Goal: Contribute content: Add original content to the website for others to see

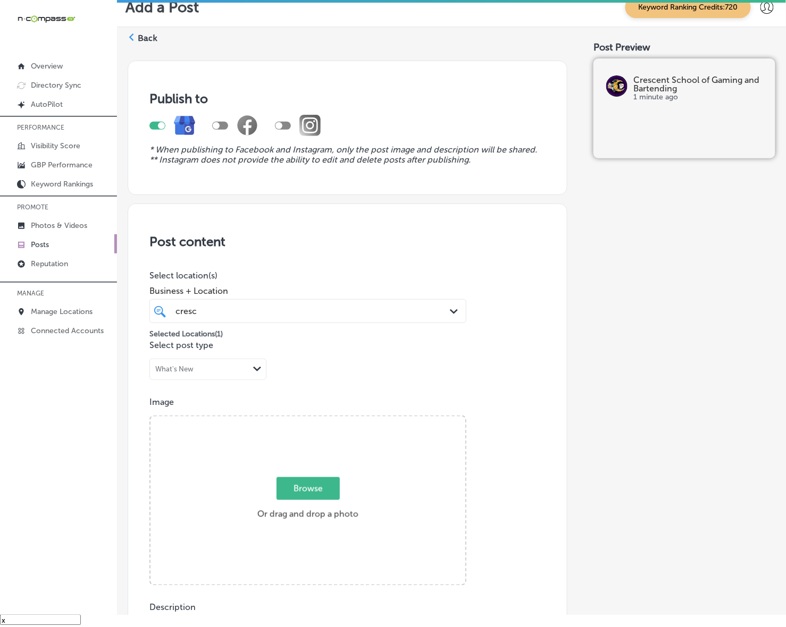
scroll to position [667, 0]
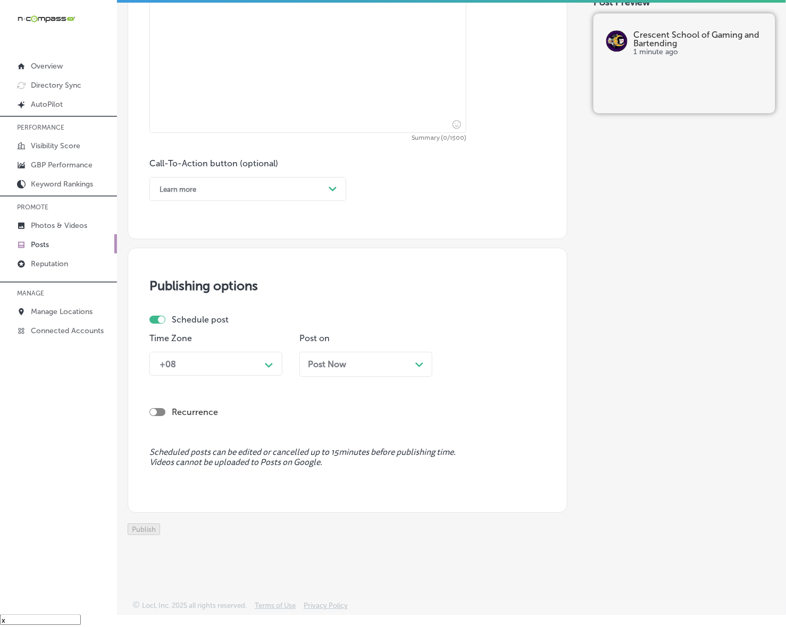
click at [266, 363] on polygon at bounding box center [269, 365] width 8 height 5
click at [359, 359] on div "Post Now Path Created with Sketch." at bounding box center [366, 364] width 116 height 10
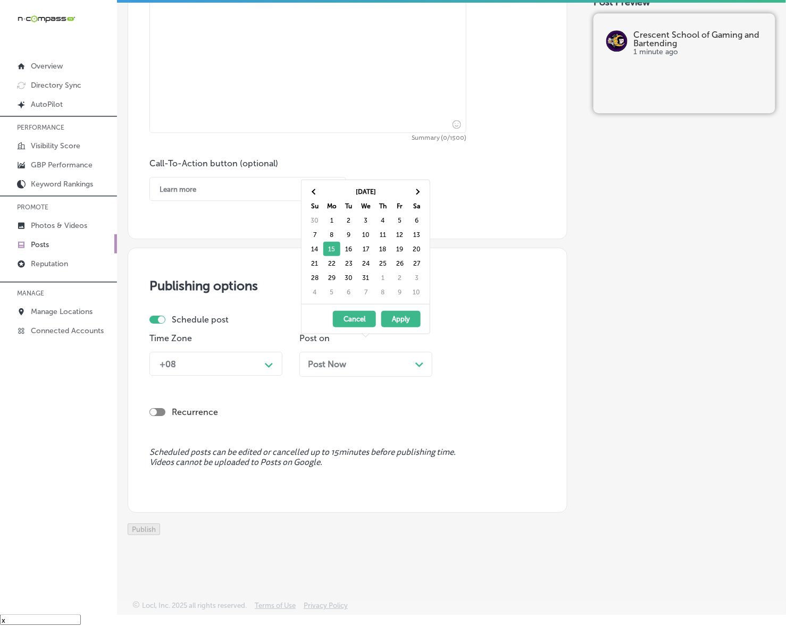
click at [412, 352] on div "Post Now Path Created with Sketch." at bounding box center [365, 364] width 133 height 25
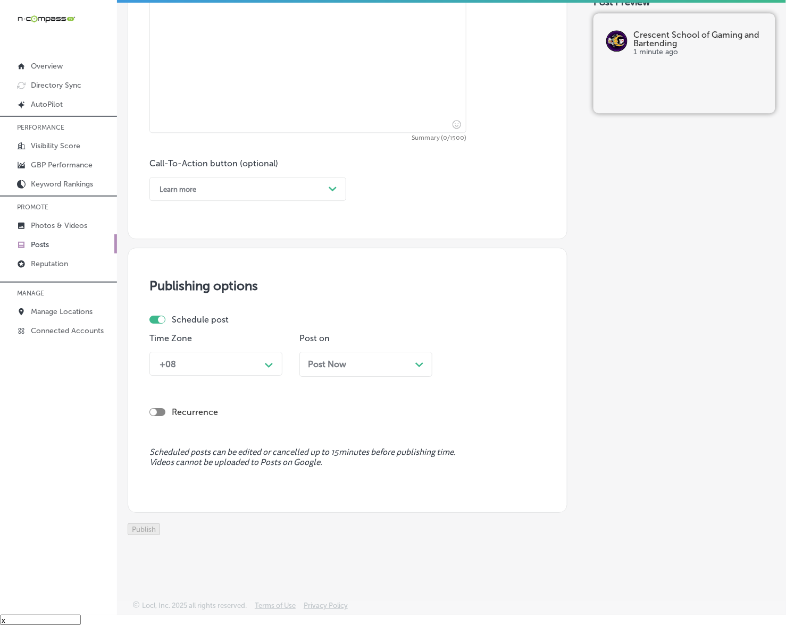
scroll to position [468, 0]
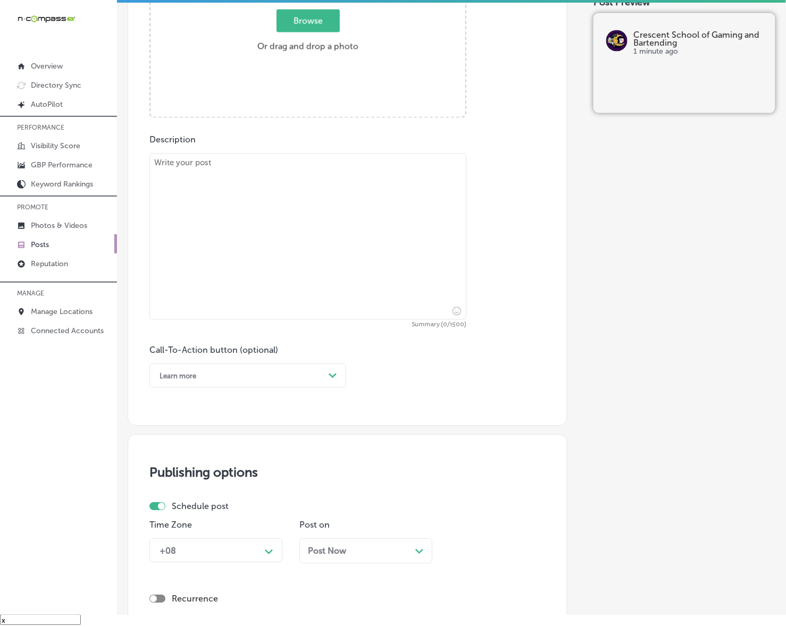
click at [332, 224] on textarea at bounding box center [307, 237] width 317 height 166
paste textarea "Crescent School of Gaming and Bartending in [GEOGRAPHIC_DATA] offers a variety …"
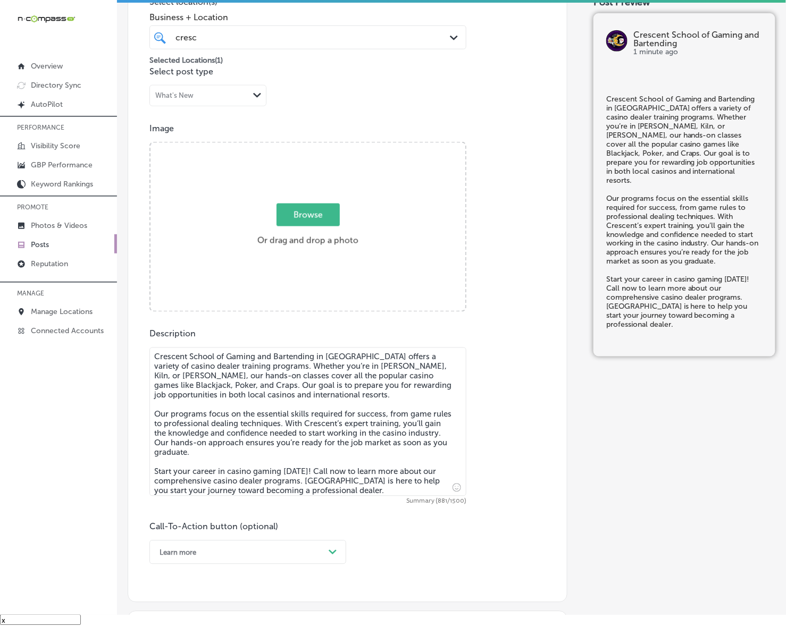
scroll to position [268, 0]
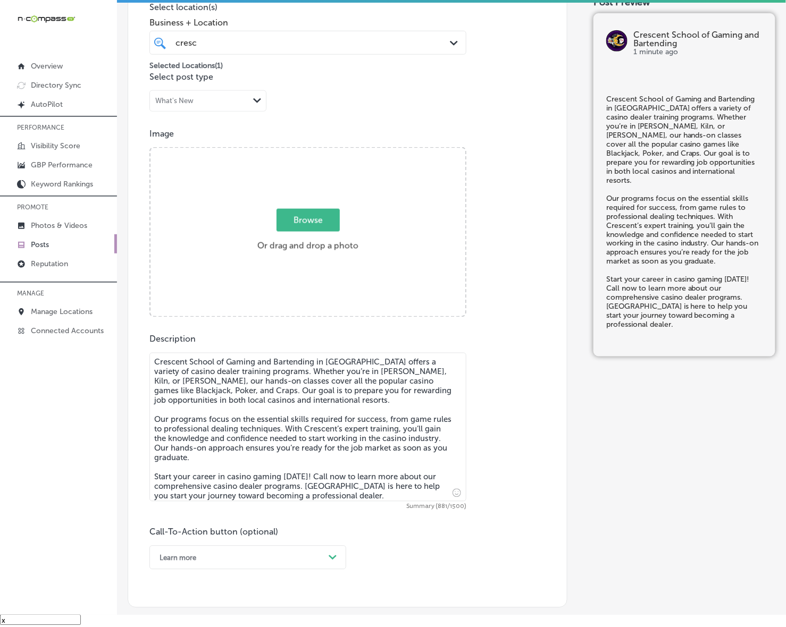
type textarea "Crescent School of Gaming and Bartending in [GEOGRAPHIC_DATA] offers a variety …"
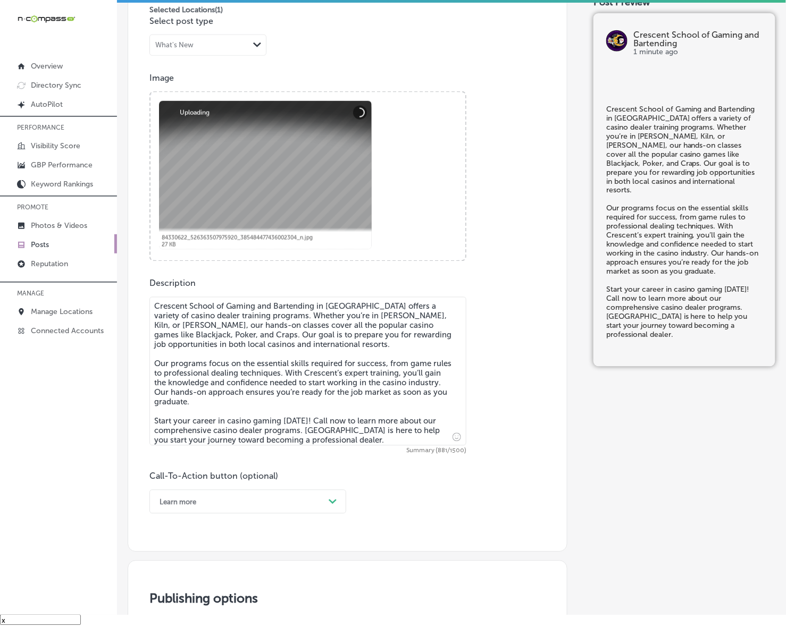
scroll to position [401, 0]
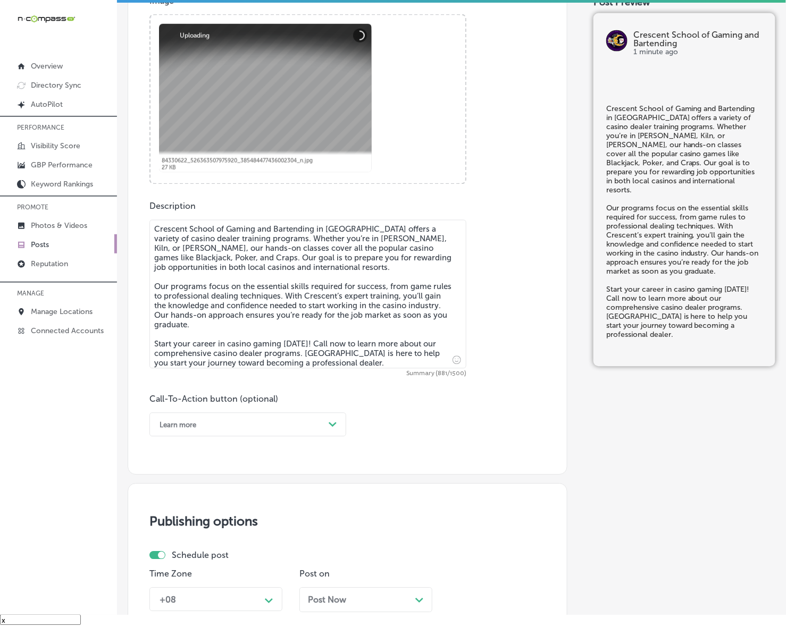
click at [325, 413] on div "Learn more Path Created with Sketch." at bounding box center [247, 425] width 197 height 24
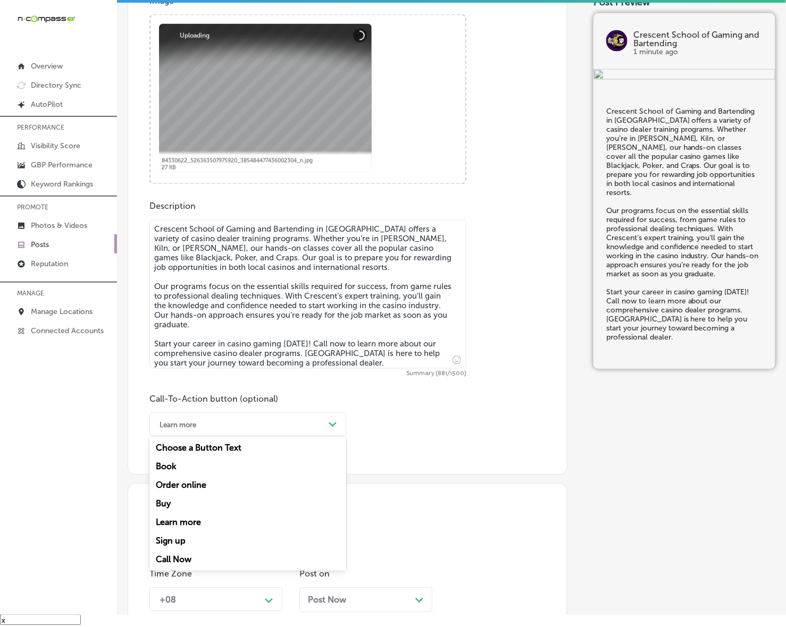
click at [181, 560] on div "Call Now" at bounding box center [247, 560] width 197 height 19
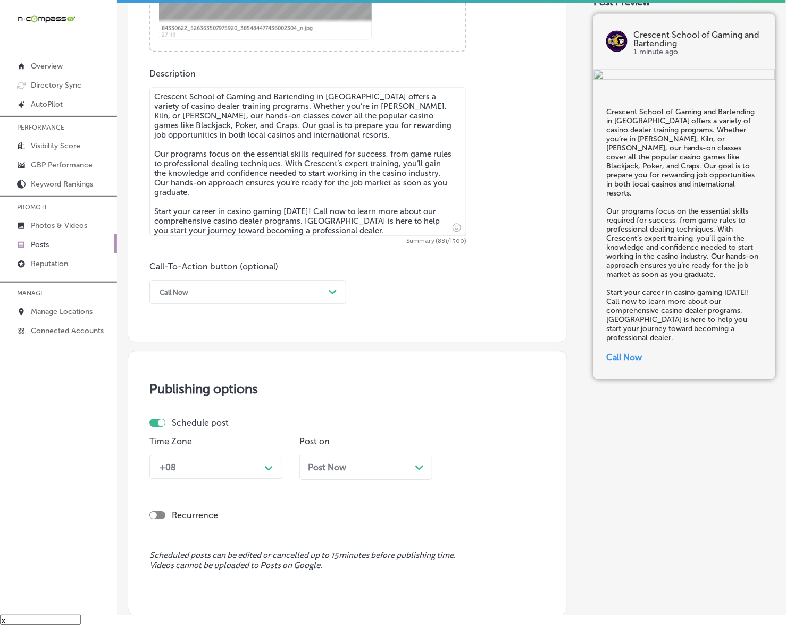
click at [273, 475] on div "+08 Path Created with Sketch." at bounding box center [215, 467] width 133 height 24
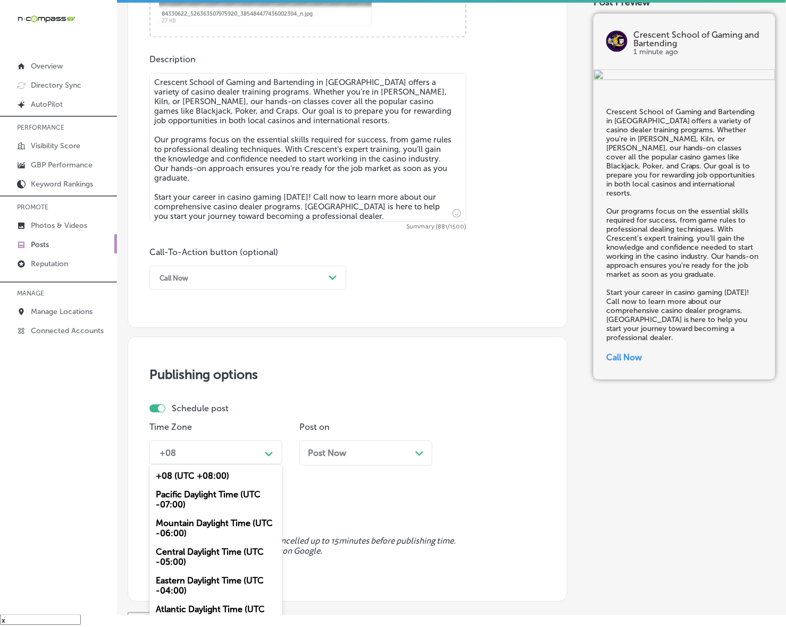
click at [216, 529] on div "Mountain Daylight Time (UTC -06:00)" at bounding box center [215, 528] width 133 height 29
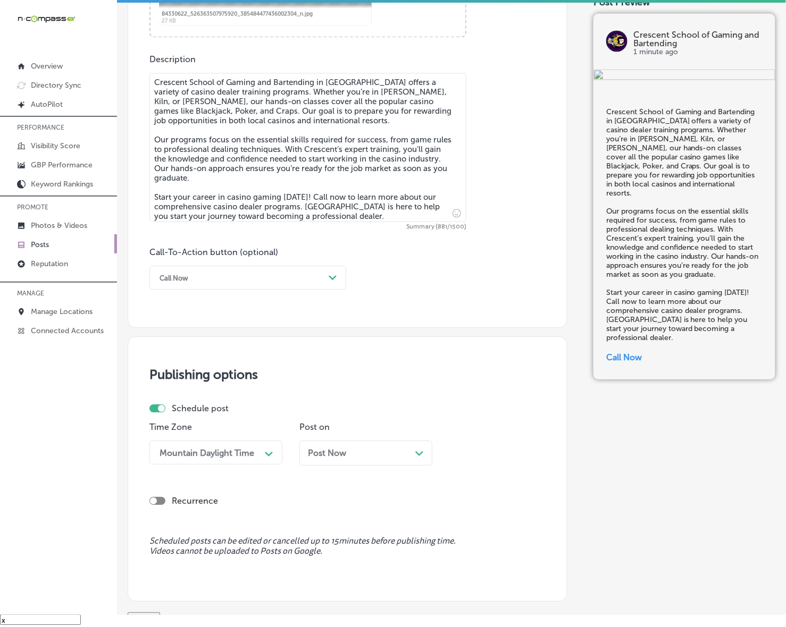
click at [347, 453] on div "Post Now Path Created with Sketch." at bounding box center [366, 453] width 116 height 10
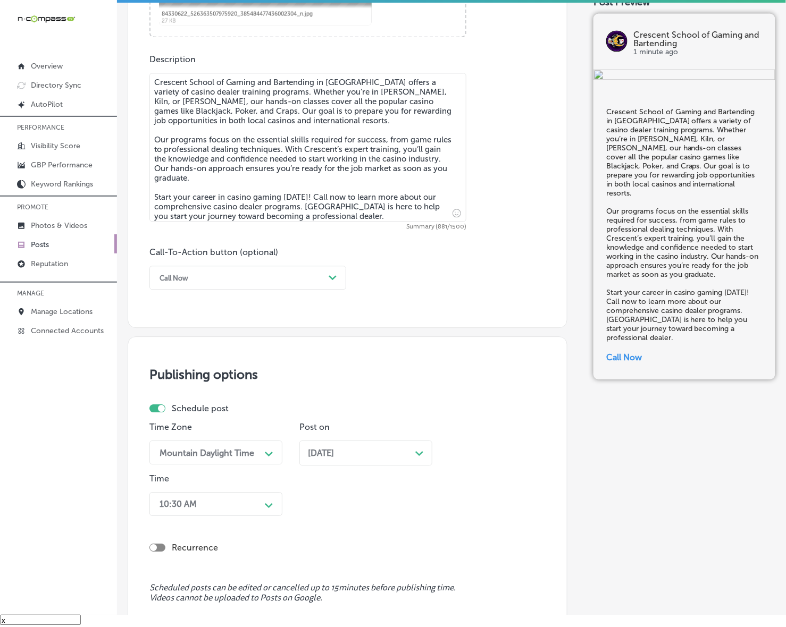
click at [248, 515] on div "10:30 AM Path Created with Sketch." at bounding box center [215, 504] width 133 height 24
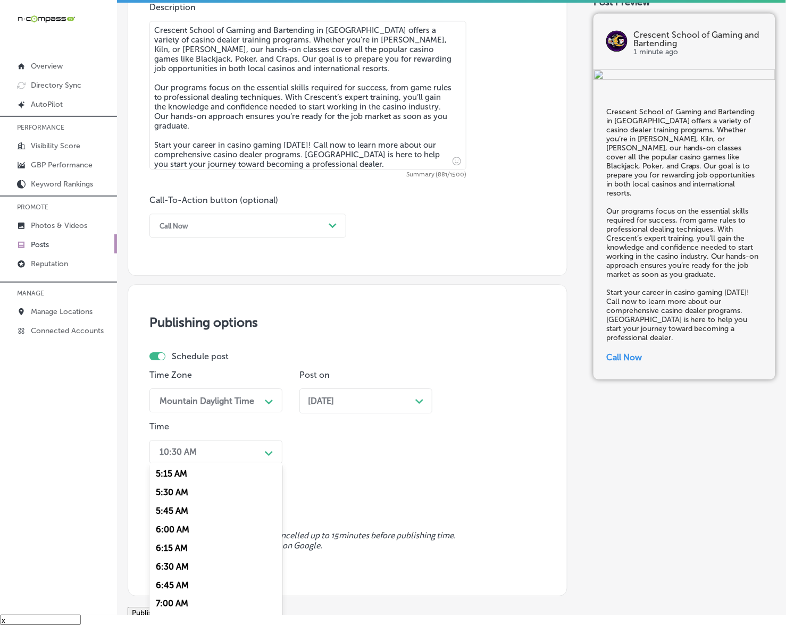
scroll to position [465, 0]
click at [181, 522] on div "7:00 AM" at bounding box center [215, 531] width 133 height 19
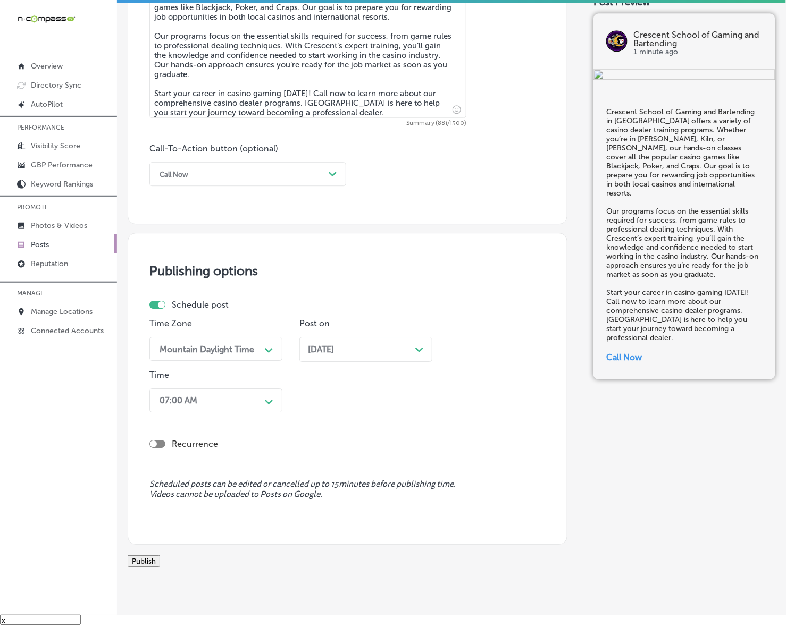
scroll to position [696, 0]
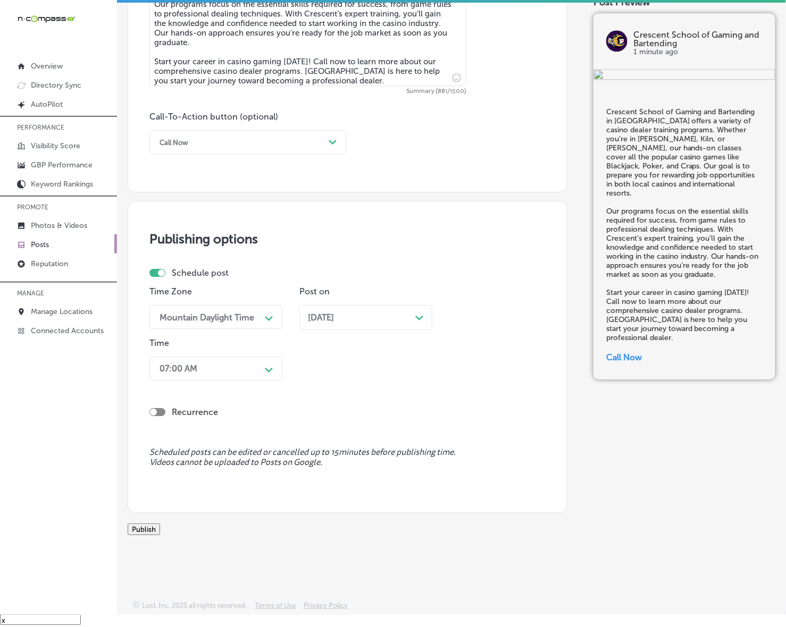
click at [160, 529] on button "Publish" at bounding box center [144, 530] width 32 height 12
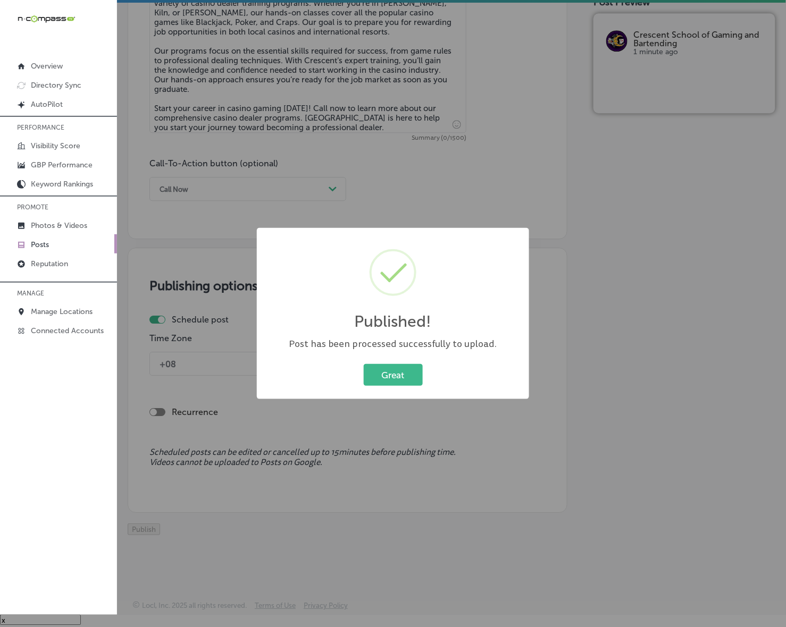
scroll to position [650, 0]
click at [399, 378] on button "Great" at bounding box center [393, 375] width 59 height 22
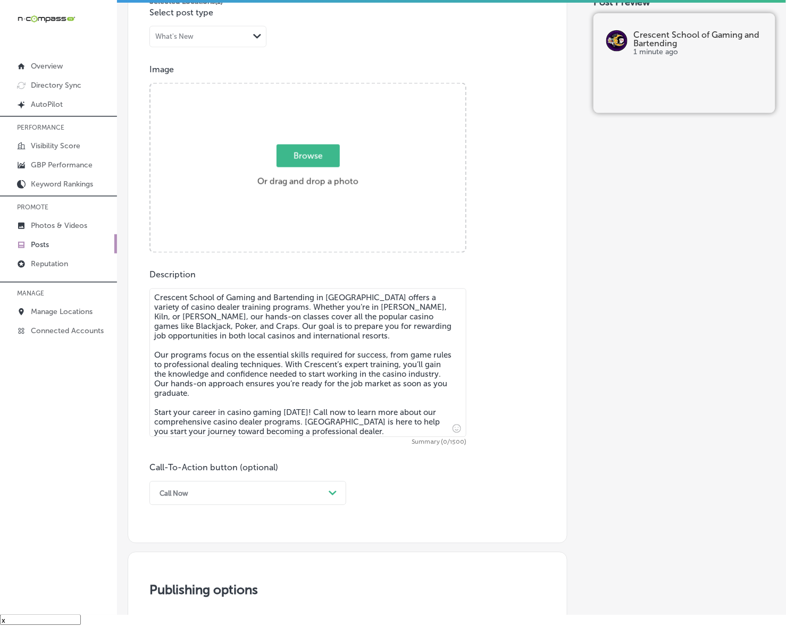
scroll to position [317, 0]
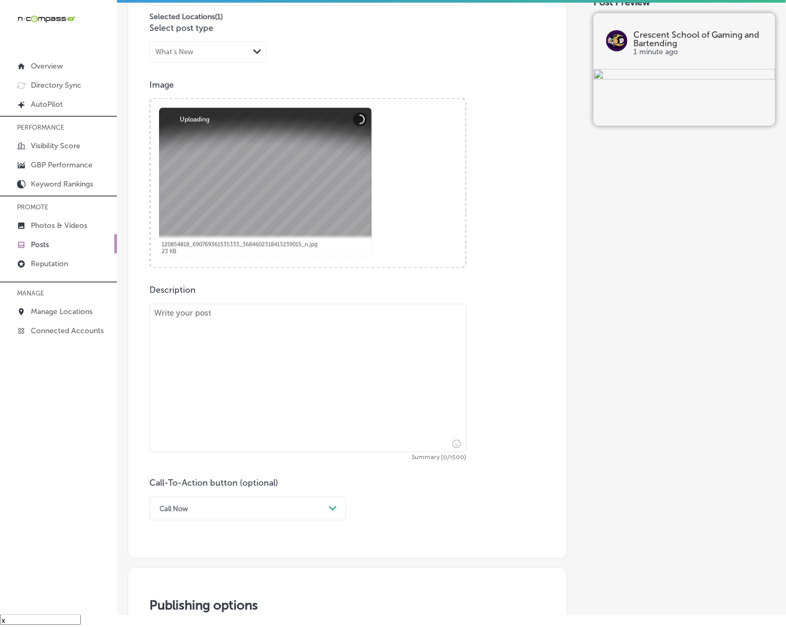
click at [353, 390] on textarea at bounding box center [307, 378] width 317 height 149
paste textarea "Looking to break into the exciting world of casinos? Crescent School of Gaming …"
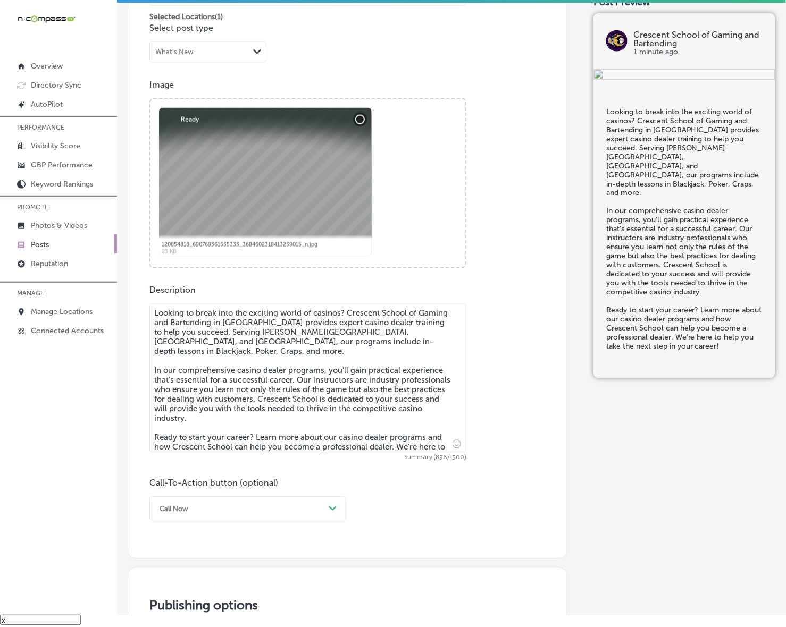
type textarea "Looking to break into the exciting world of casinos? Crescent School of Gaming …"
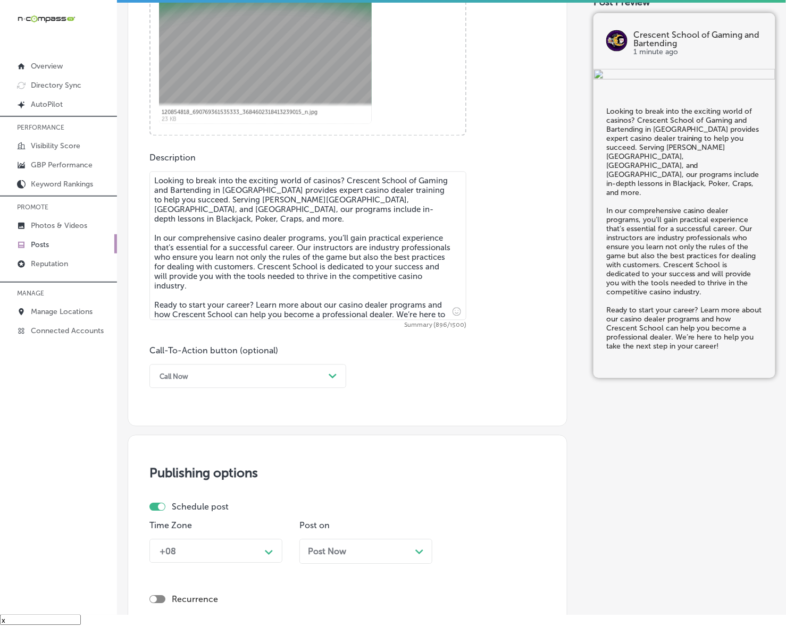
scroll to position [450, 0]
click at [333, 371] on div "Path Created with Sketch." at bounding box center [332, 376] width 17 height 17
click at [209, 469] on div "Learn more" at bounding box center [247, 474] width 197 height 19
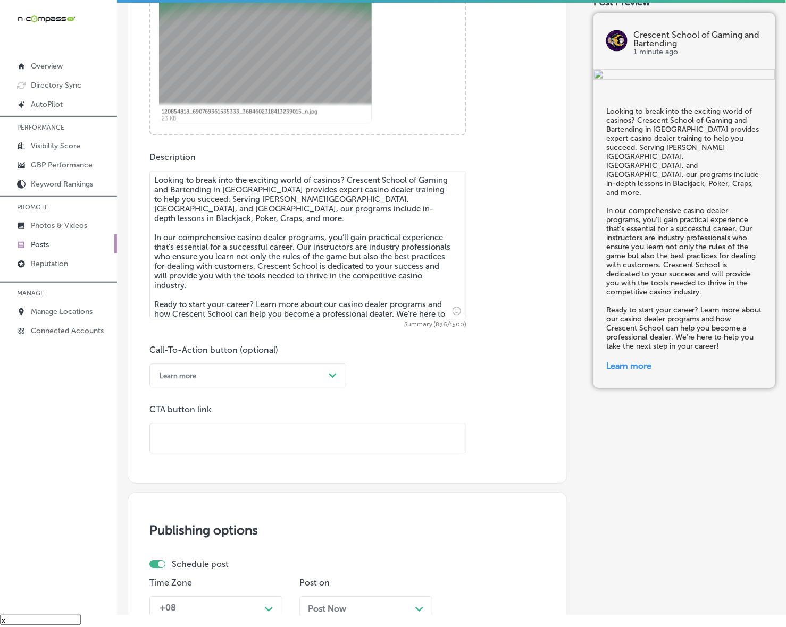
click at [235, 439] on input "text" at bounding box center [308, 438] width 316 height 29
paste input "[URL][DOMAIN_NAME]"
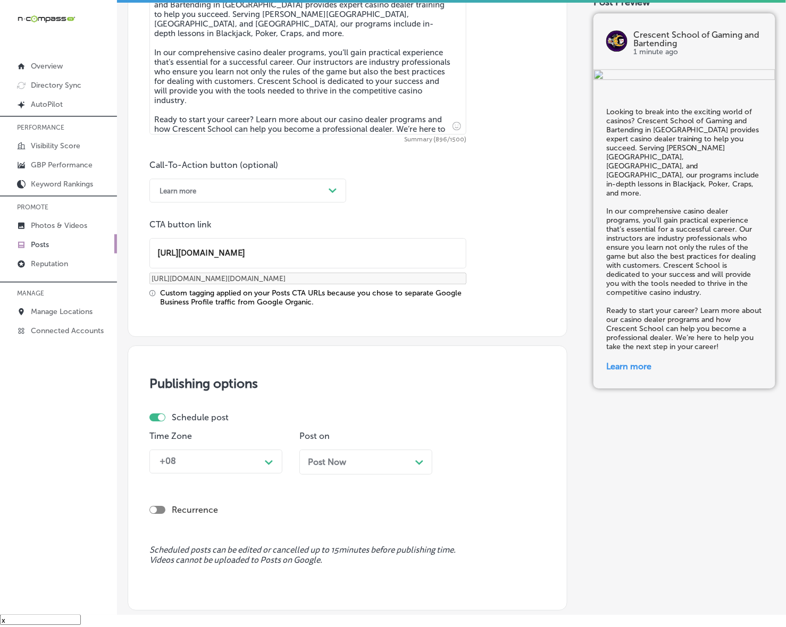
scroll to position [650, 0]
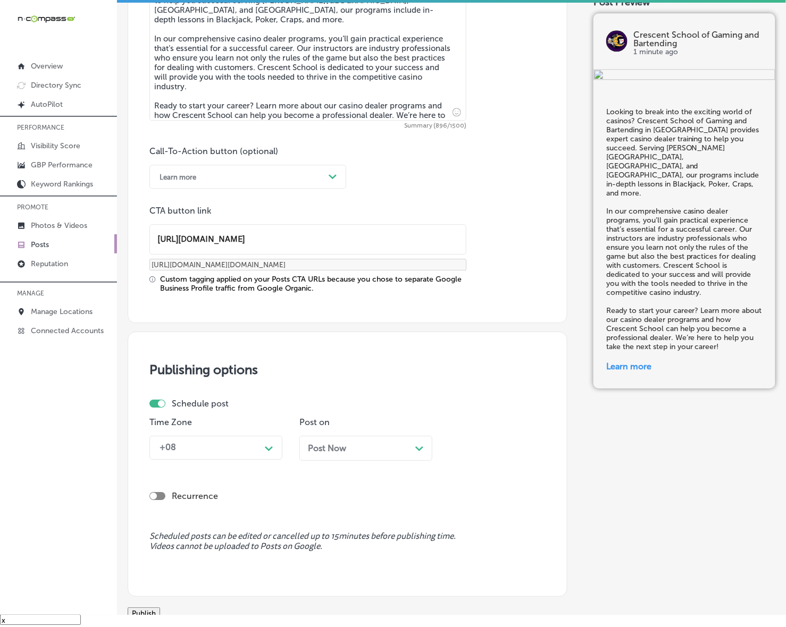
type input "[URL][DOMAIN_NAME]"
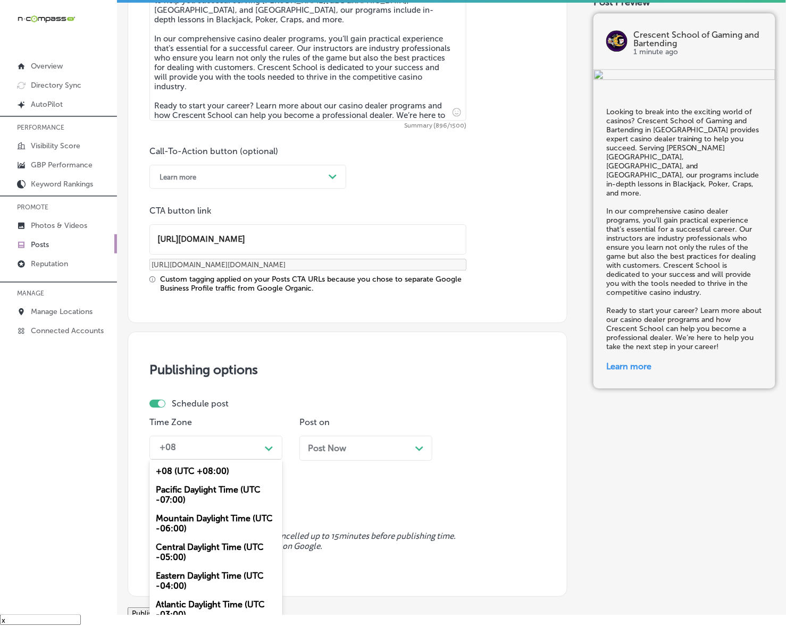
click at [275, 448] on div "Path Created with Sketch." at bounding box center [268, 447] width 17 height 17
click at [230, 515] on div "Mountain Daylight Time (UTC -06:00)" at bounding box center [215, 523] width 133 height 29
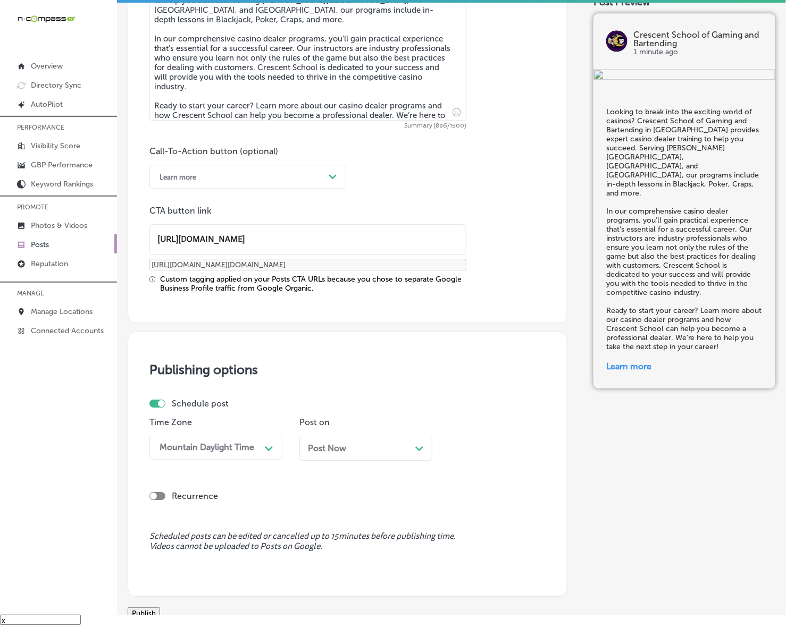
click at [319, 448] on span "Post Now" at bounding box center [327, 448] width 38 height 10
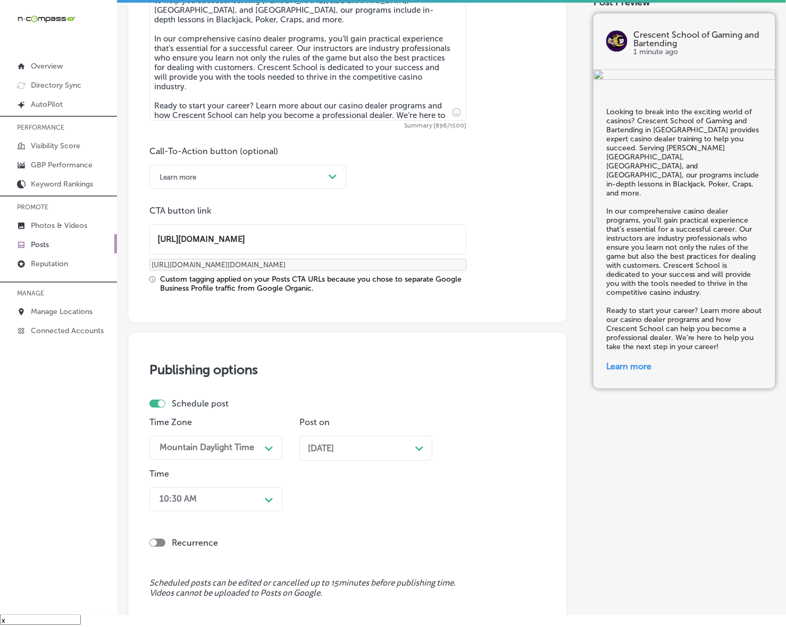
click at [273, 498] on div "10:30 AM Path Created with Sketch." at bounding box center [215, 499] width 133 height 24
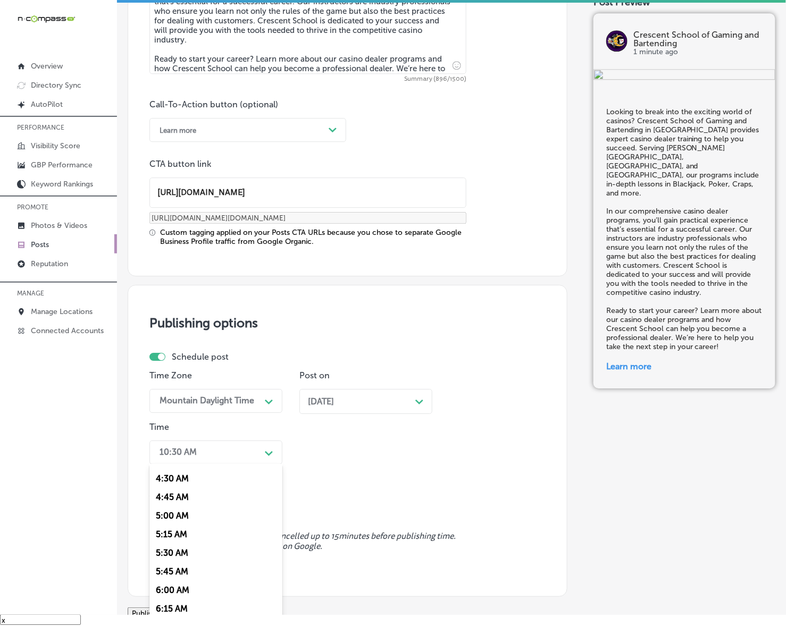
scroll to position [399, 0]
click at [173, 589] on div "7:00 AM" at bounding box center [215, 598] width 133 height 19
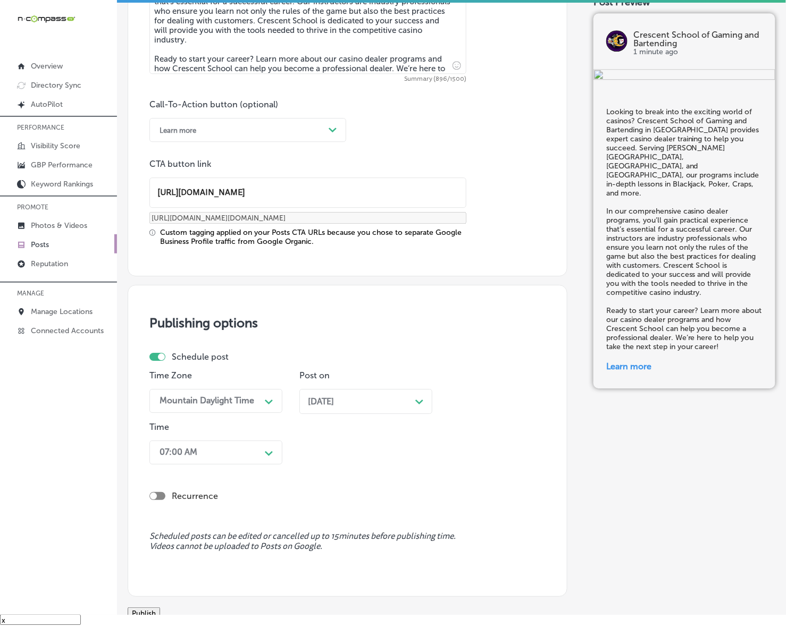
scroll to position [792, 0]
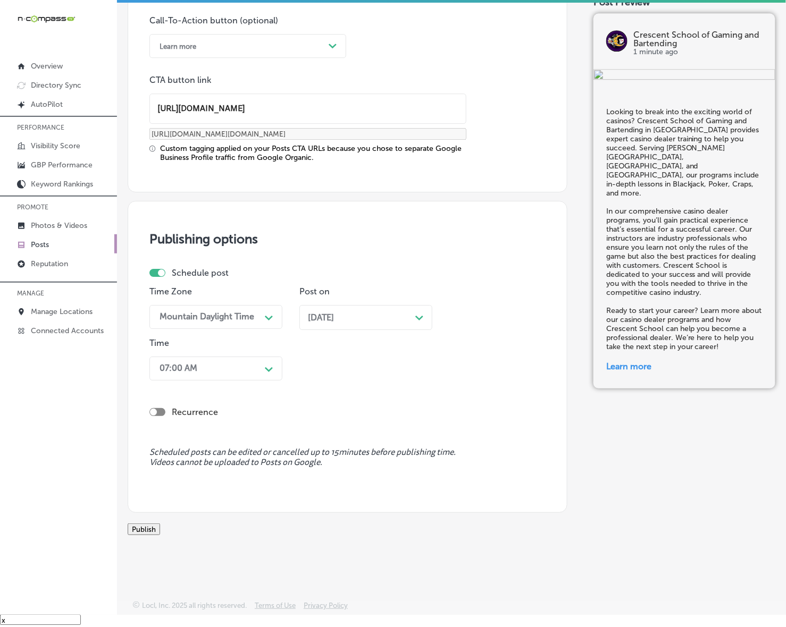
click at [160, 530] on button "Publish" at bounding box center [144, 530] width 32 height 12
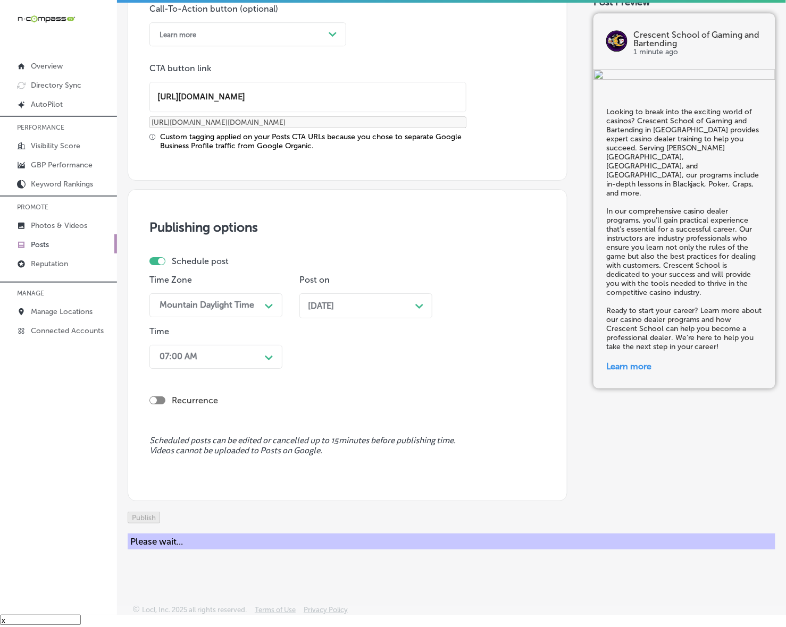
scroll to position [650, 0]
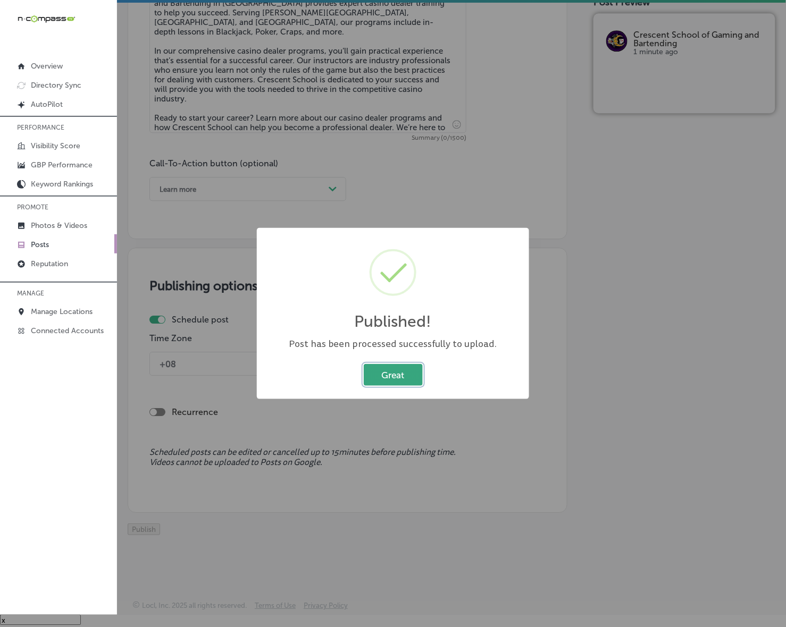
click at [394, 376] on button "Great" at bounding box center [393, 375] width 59 height 22
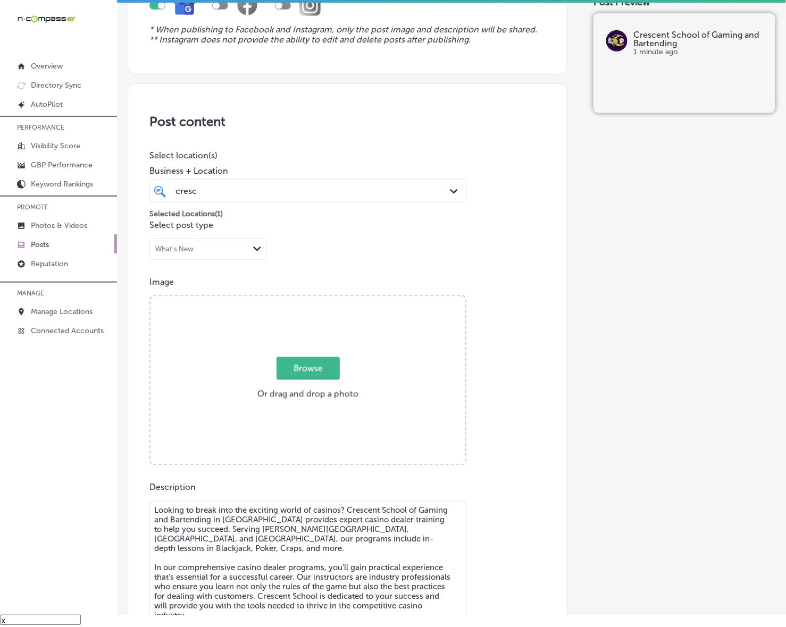
scroll to position [184, 0]
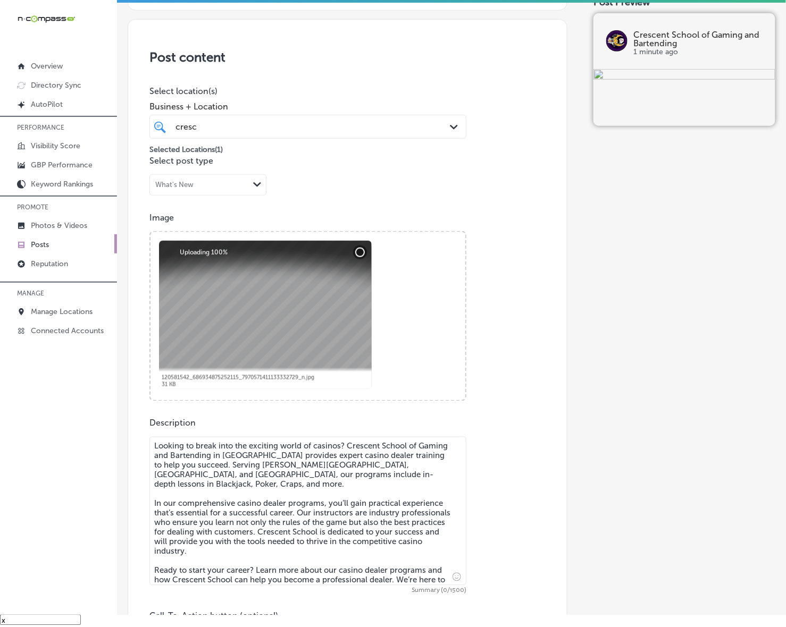
click at [280, 477] on textarea "Looking to break into the exciting world of casinos? Crescent School of Gaming …" at bounding box center [307, 511] width 317 height 149
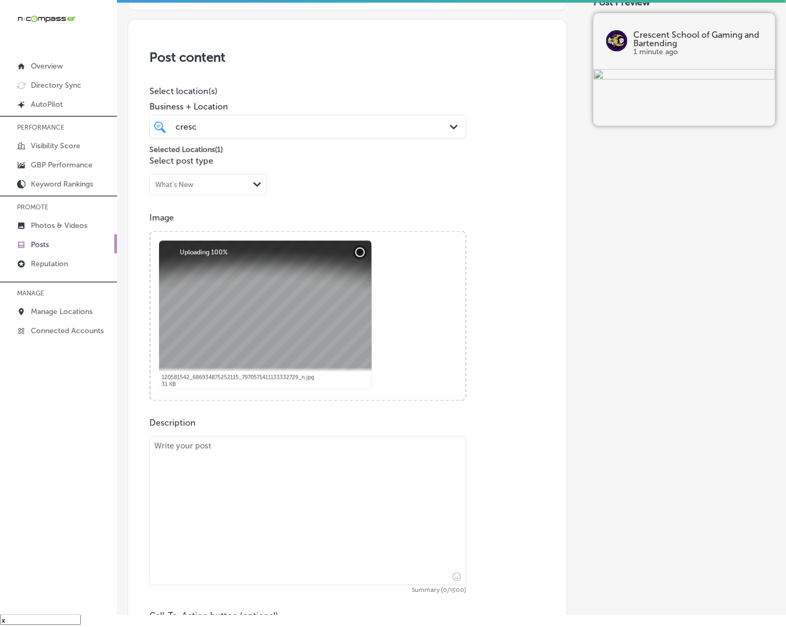
paste textarea "At [GEOGRAPHIC_DATA] and Bartending, we prepare you for a successful career in …"
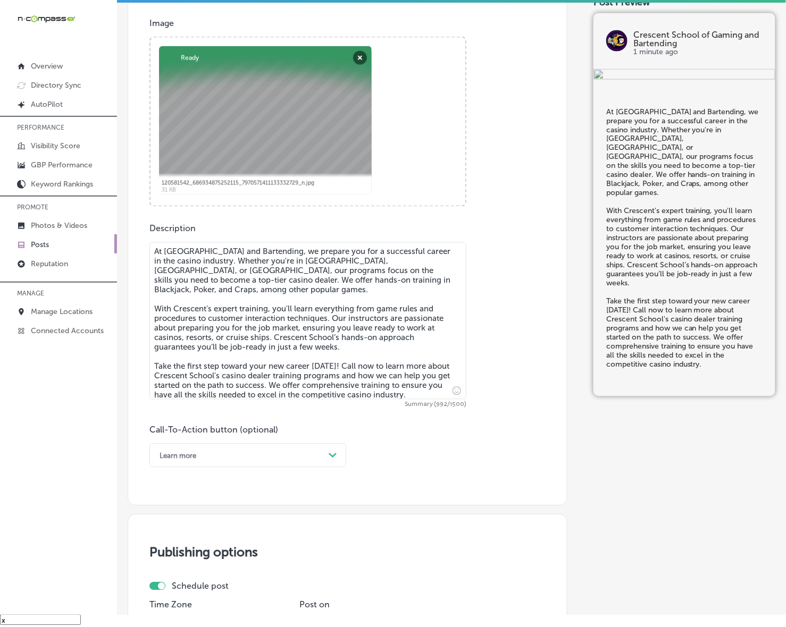
scroll to position [384, 0]
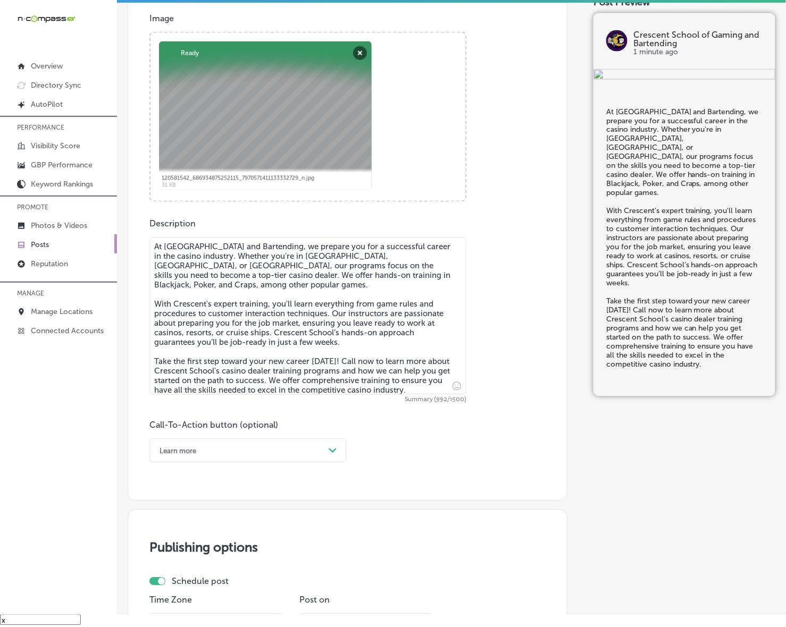
type textarea "At [GEOGRAPHIC_DATA] and Bartending, we prepare you for a successful career in …"
click at [277, 452] on div "Learn more" at bounding box center [239, 451] width 170 height 16
click at [187, 585] on div "Call Now" at bounding box center [247, 586] width 197 height 19
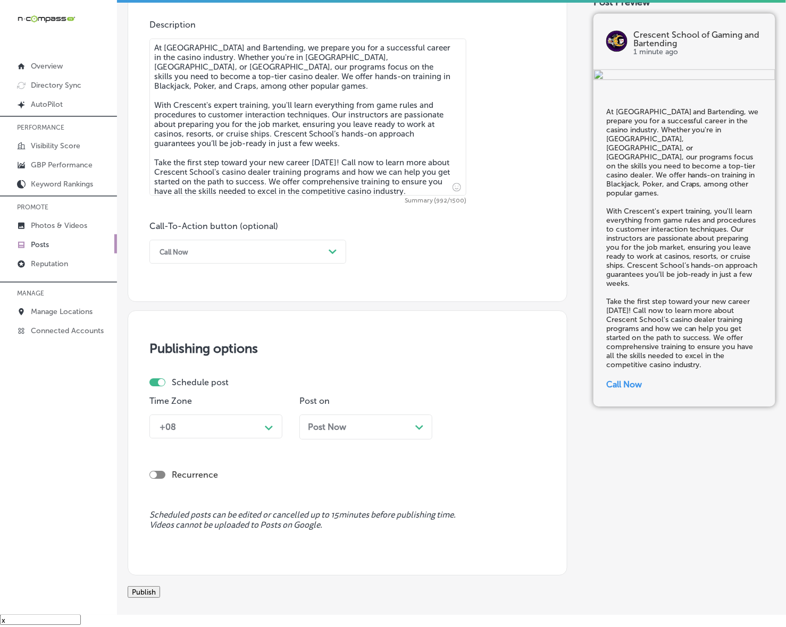
click at [260, 436] on div "+08 Path Created with Sketch." at bounding box center [215, 427] width 133 height 24
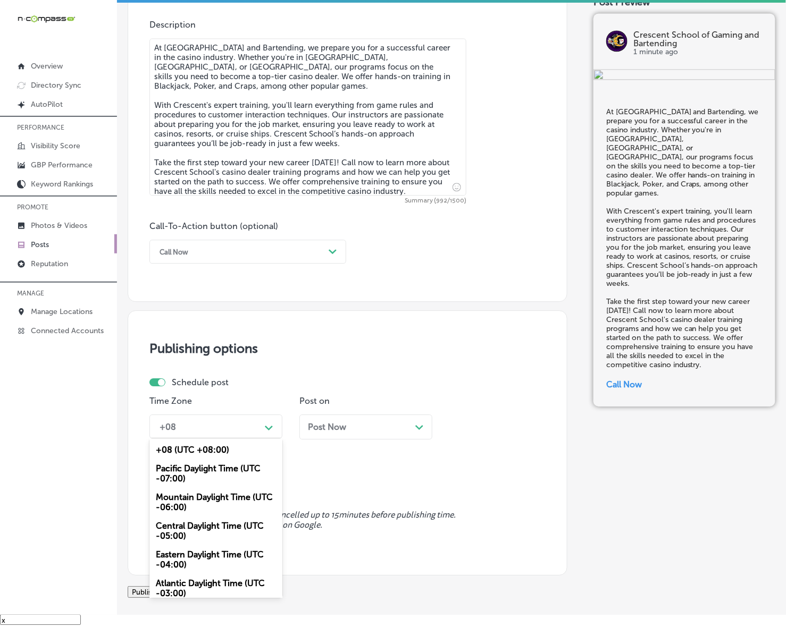
click at [225, 495] on div "Mountain Daylight Time (UTC -06:00)" at bounding box center [215, 502] width 133 height 29
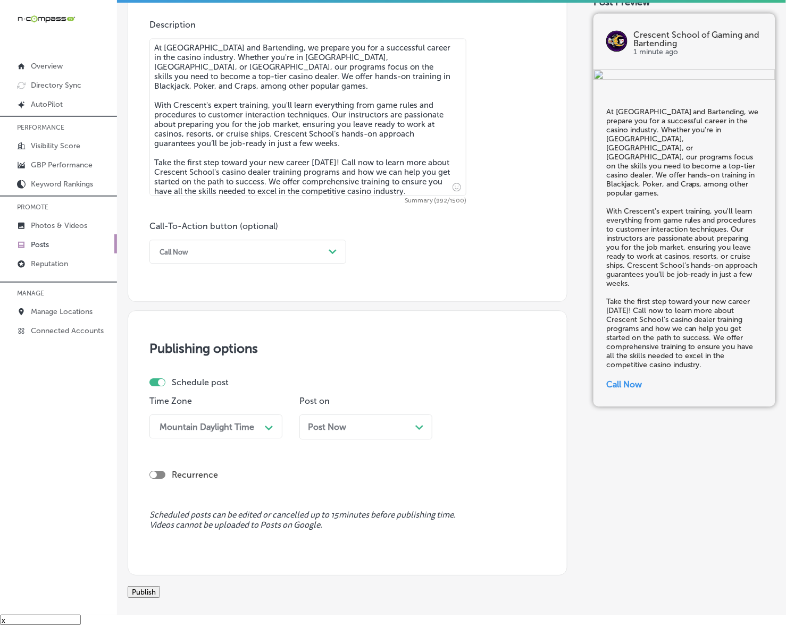
click at [359, 423] on div "Post Now Path Created with Sketch." at bounding box center [366, 427] width 116 height 10
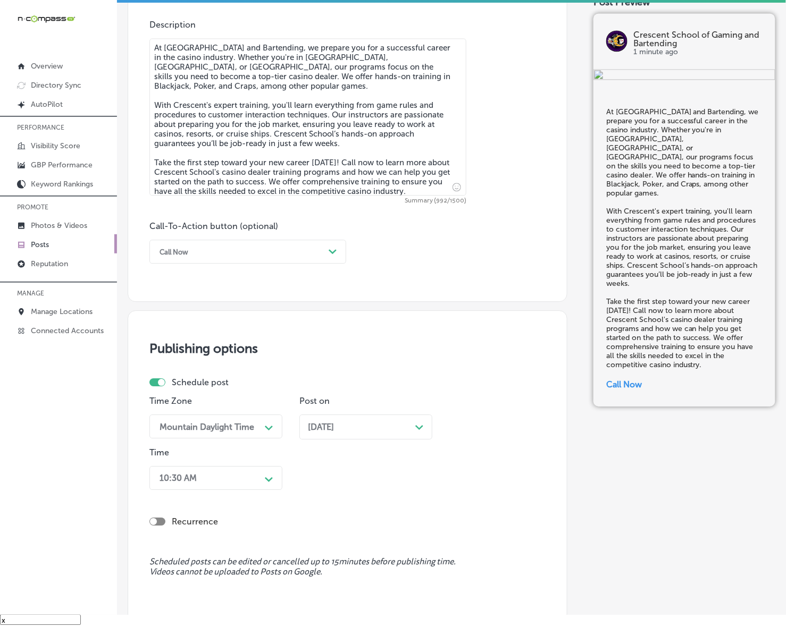
click at [264, 476] on div "10:30 AM Path Created with Sketch." at bounding box center [215, 478] width 133 height 24
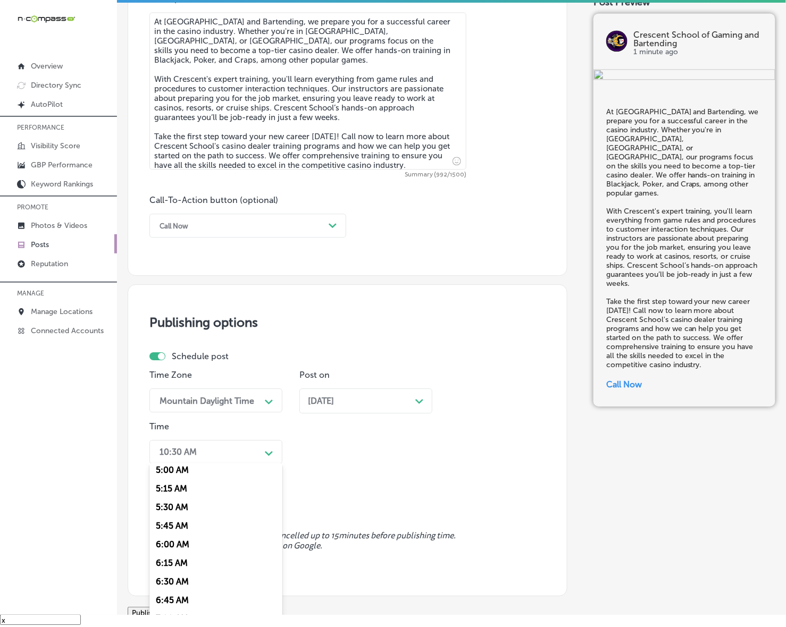
scroll to position [399, 0]
click at [174, 594] on div "7:00 AM" at bounding box center [215, 597] width 133 height 19
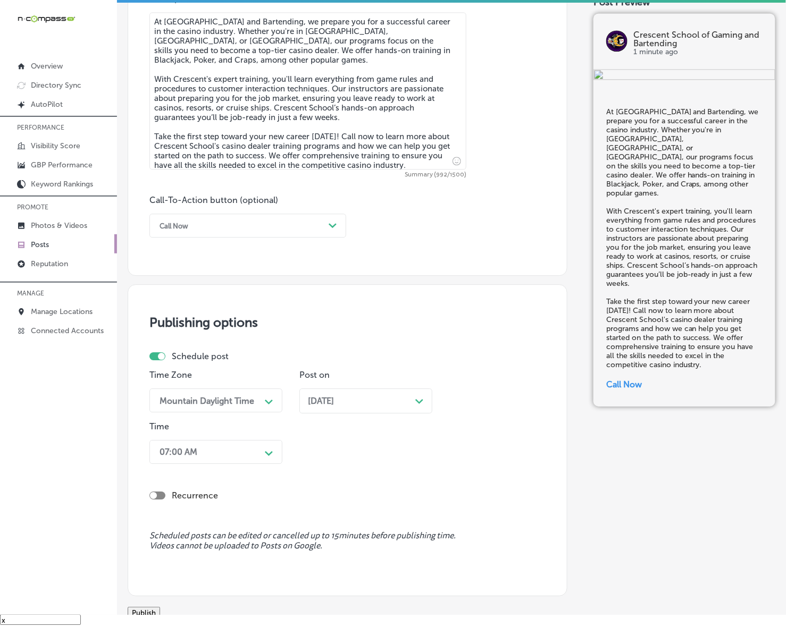
scroll to position [705, 0]
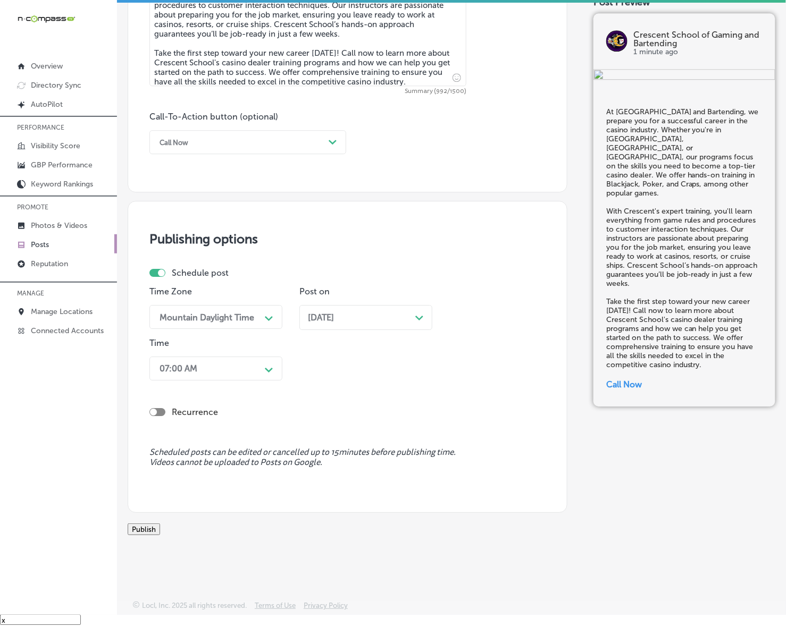
click at [160, 527] on button "Publish" at bounding box center [144, 530] width 32 height 12
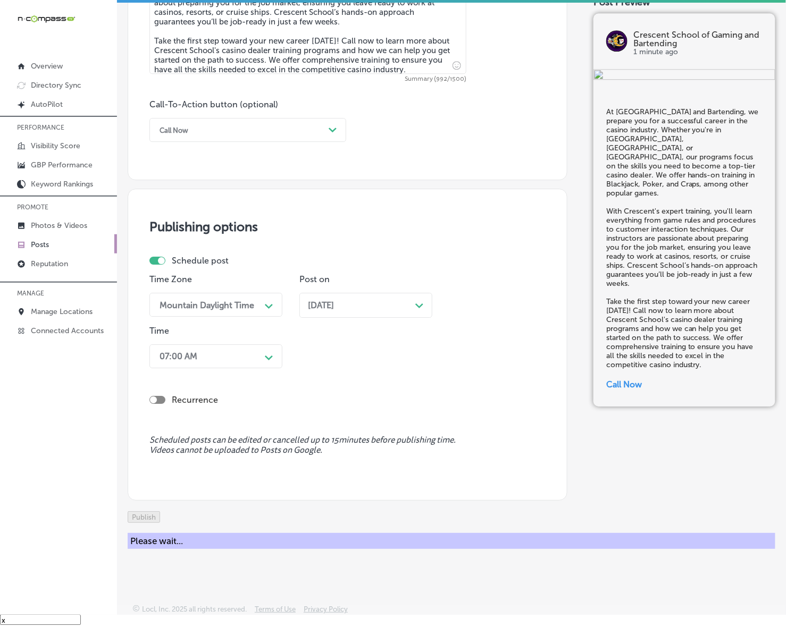
scroll to position [658, 0]
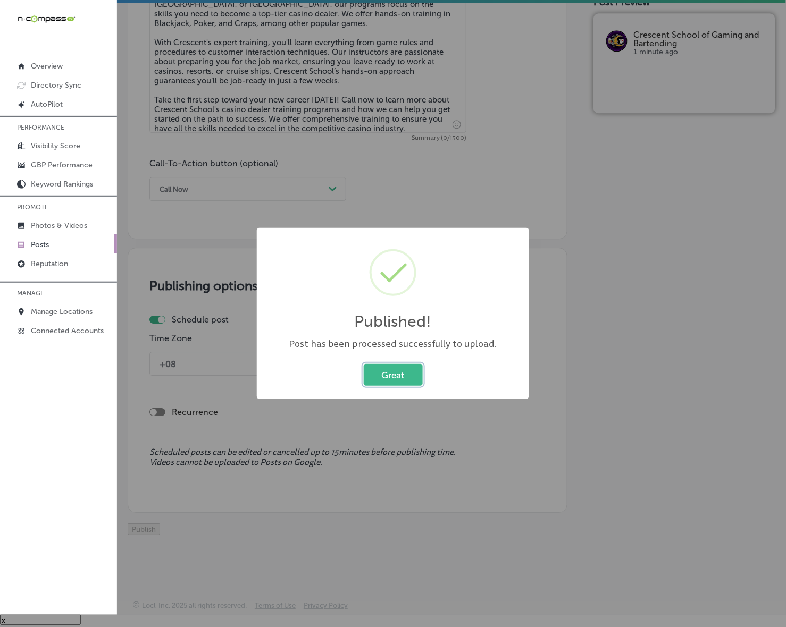
drag, startPoint x: 377, startPoint y: 375, endPoint x: 442, endPoint y: 376, distance: 64.9
click at [377, 375] on button "Great" at bounding box center [393, 375] width 59 height 22
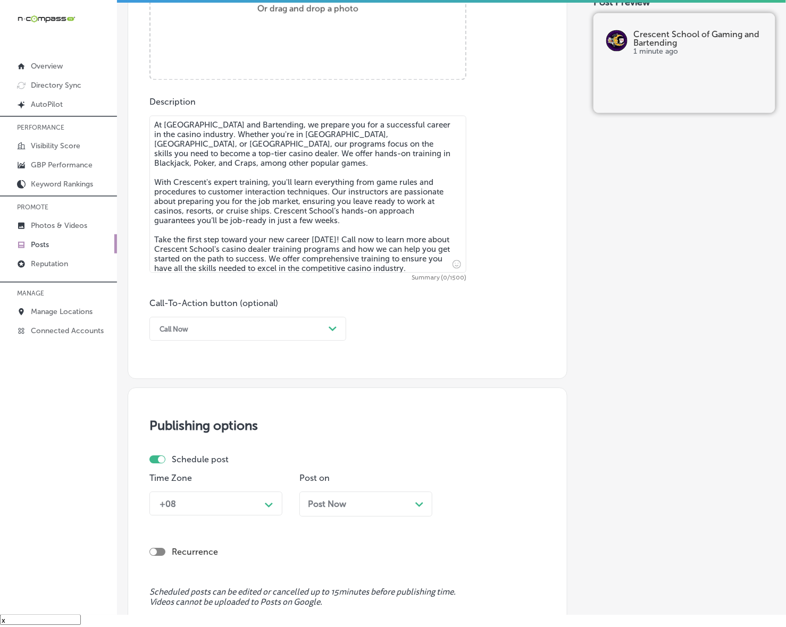
scroll to position [259, 0]
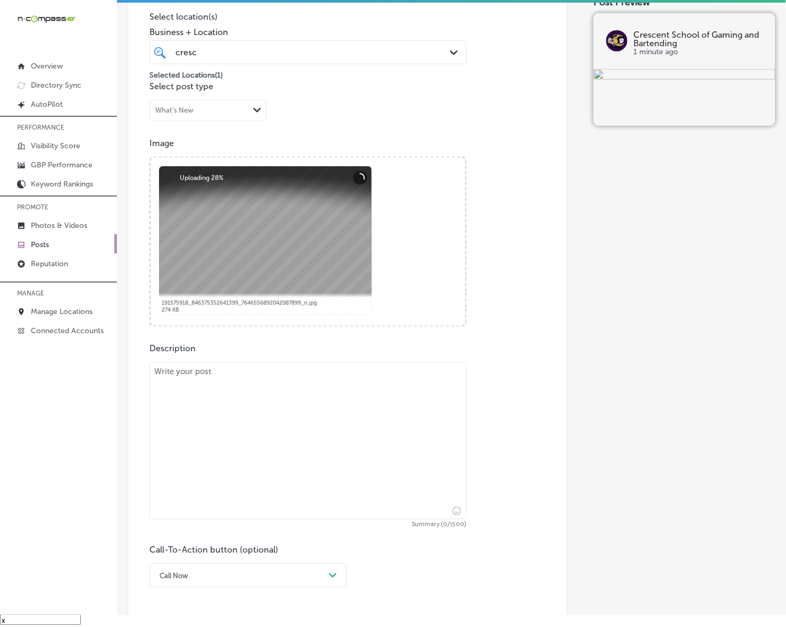
click at [253, 412] on textarea at bounding box center [307, 441] width 317 height 157
paste textarea "Loremips Dolors am Consec adi Elitseddoe te Incididu utlabo e doloremagnaal 5-e…"
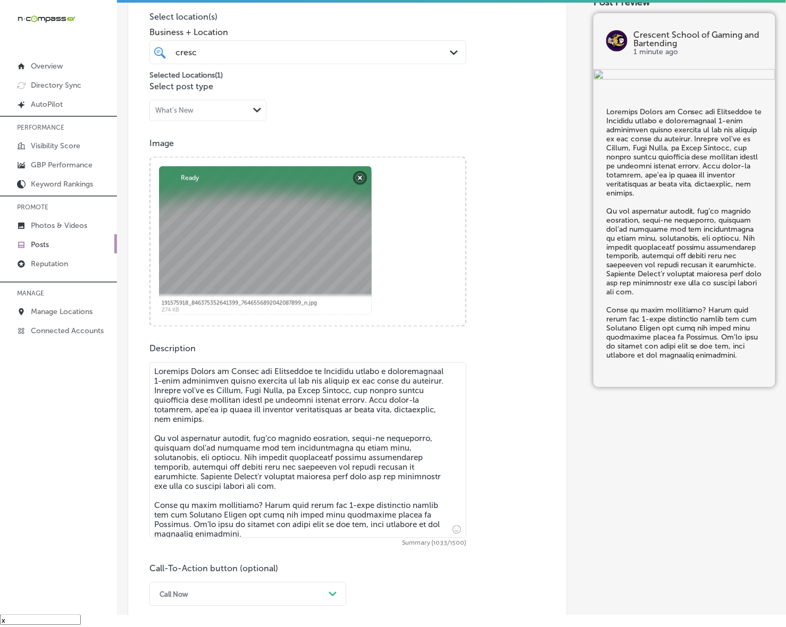
scroll to position [392, 0]
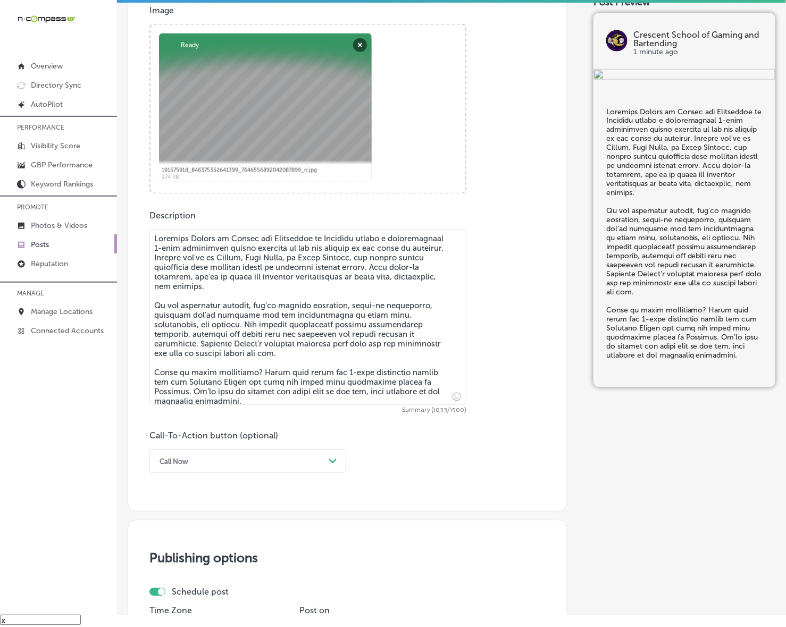
type textarea "Loremips Dolors am Consec adi Elitseddoe te Incididu utlabo e doloremagnaal 5-e…"
click at [259, 461] on div "Call Now" at bounding box center [239, 461] width 170 height 16
click at [186, 562] on div "Learn more" at bounding box center [247, 559] width 197 height 19
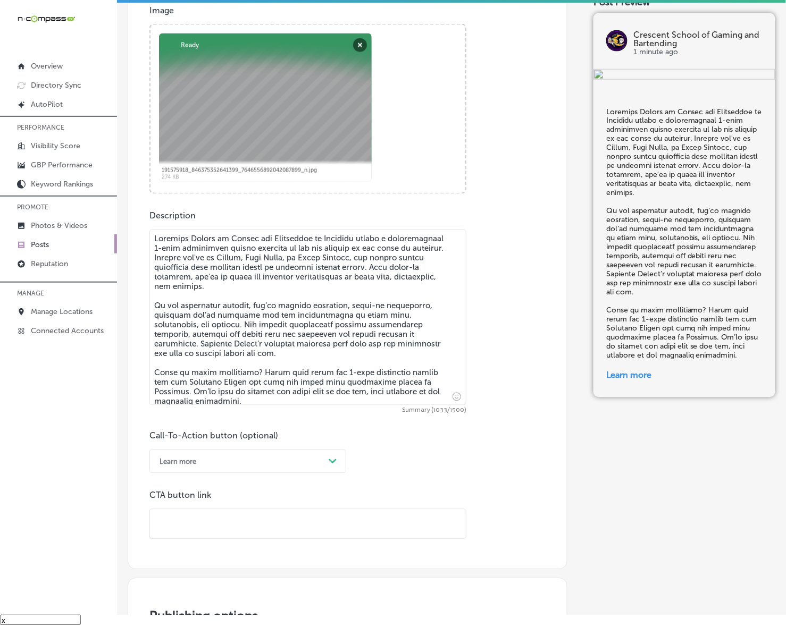
click at [218, 529] on input "text" at bounding box center [308, 524] width 316 height 29
paste input "[URL][DOMAIN_NAME]"
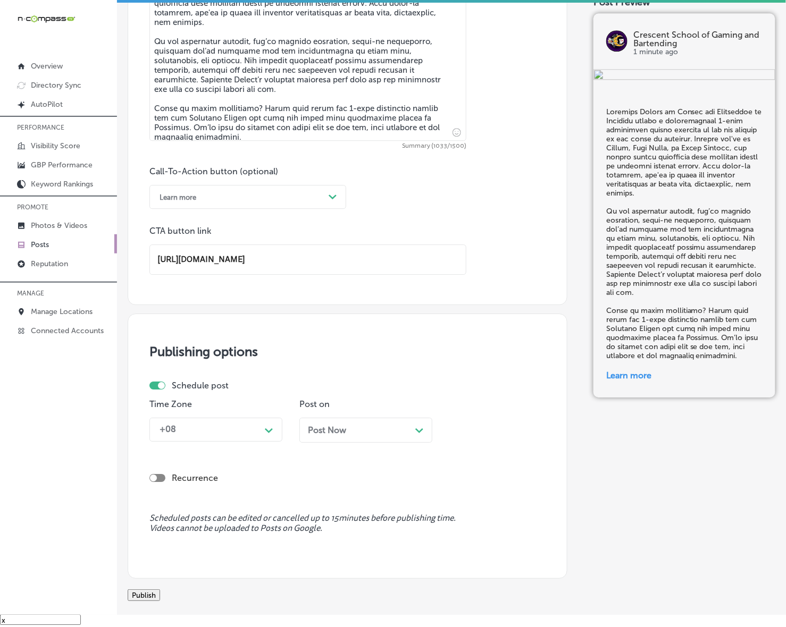
scroll to position [658, 0]
type input "[URL][DOMAIN_NAME]"
click at [249, 435] on div "+08" at bounding box center [207, 428] width 106 height 19
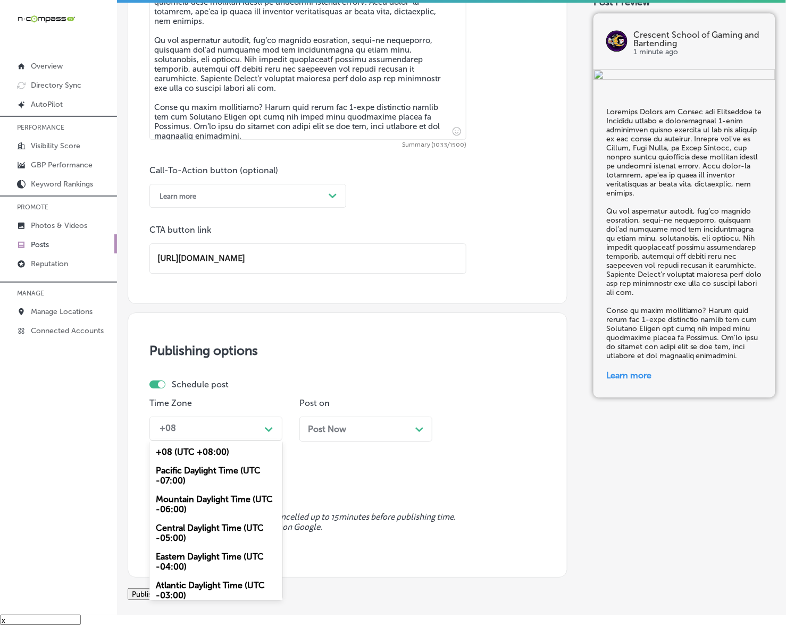
click at [210, 494] on div "Mountain Daylight Time (UTC -06:00)" at bounding box center [215, 504] width 133 height 29
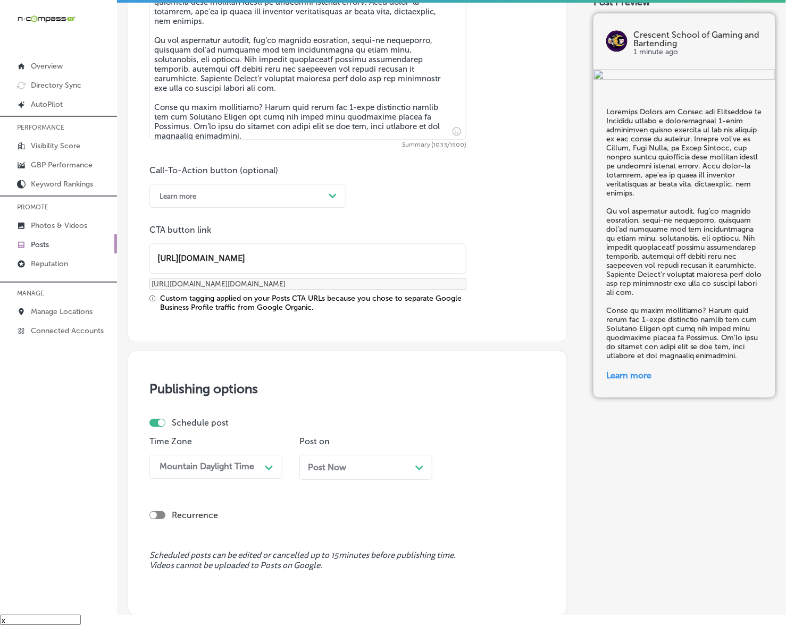
click at [389, 418] on div "Schedule post" at bounding box center [342, 423] width 387 height 10
click at [364, 457] on div "Post Now Path Created with Sketch." at bounding box center [365, 467] width 133 height 25
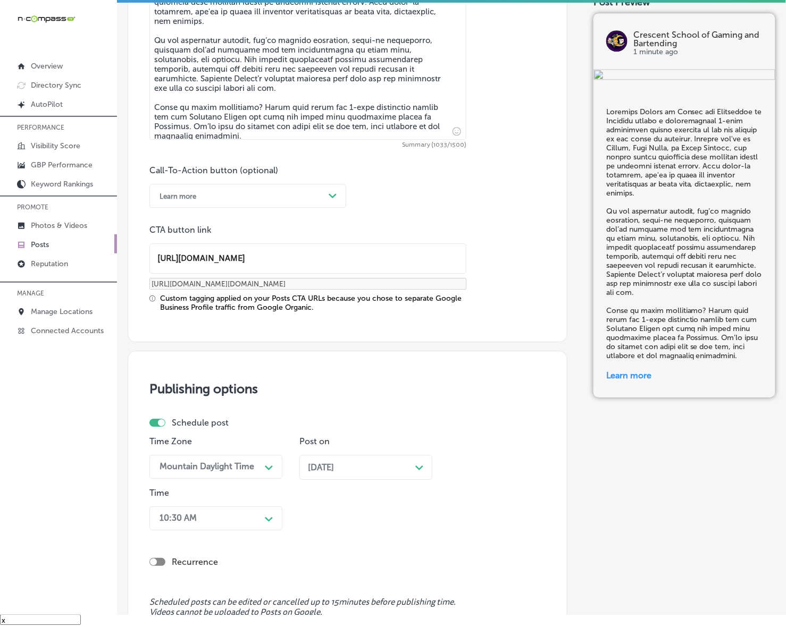
click at [266, 512] on div "10:30 AM Path Created with Sketch." at bounding box center [215, 519] width 133 height 24
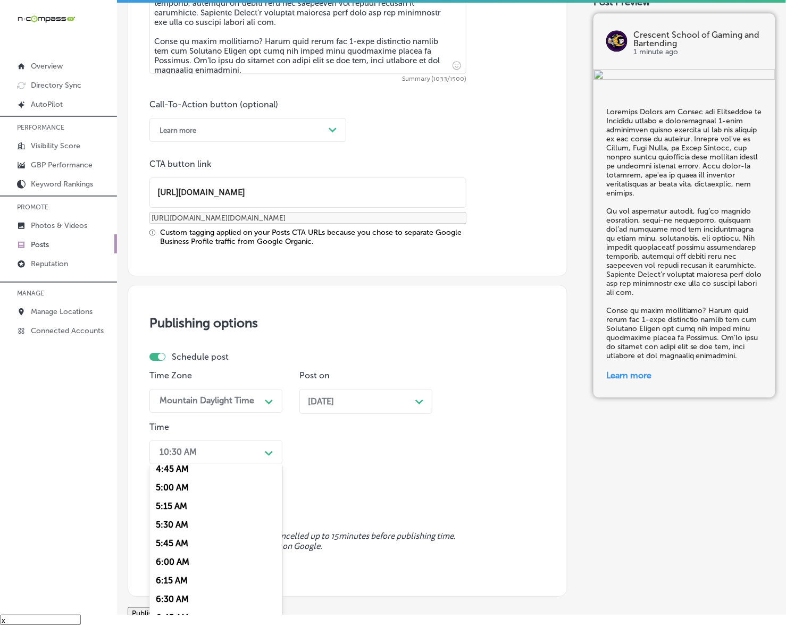
scroll to position [465, 0]
click at [181, 527] on div "7:00 AM" at bounding box center [215, 532] width 133 height 19
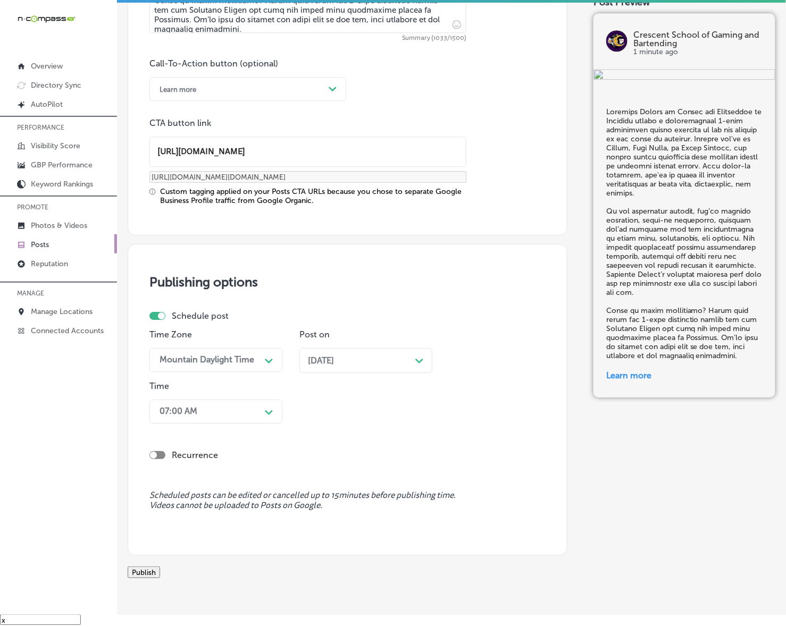
scroll to position [819, 0]
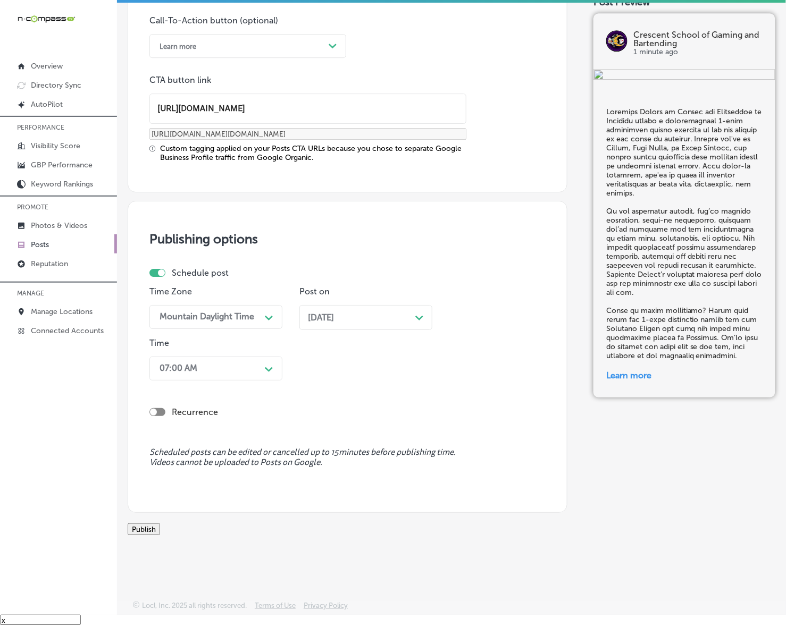
click at [160, 524] on button "Publish" at bounding box center [144, 530] width 32 height 12
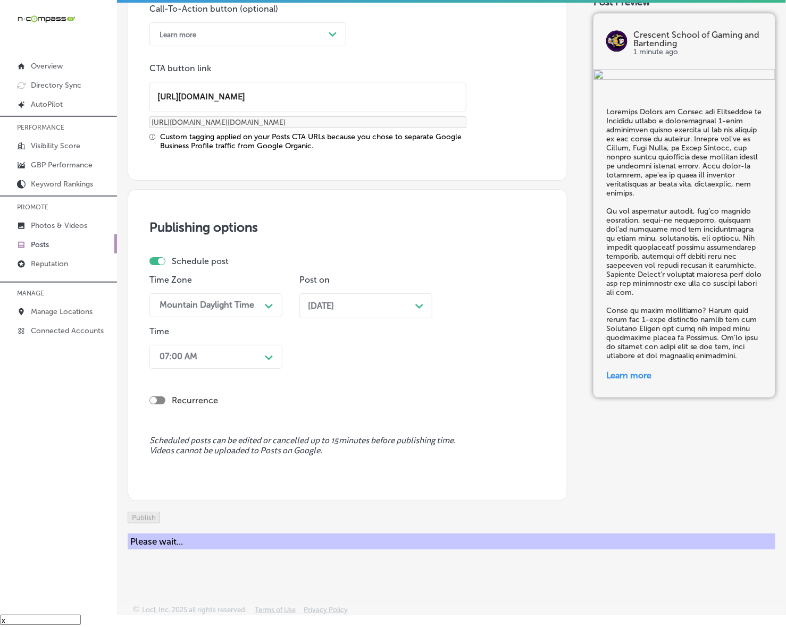
scroll to position [676, 0]
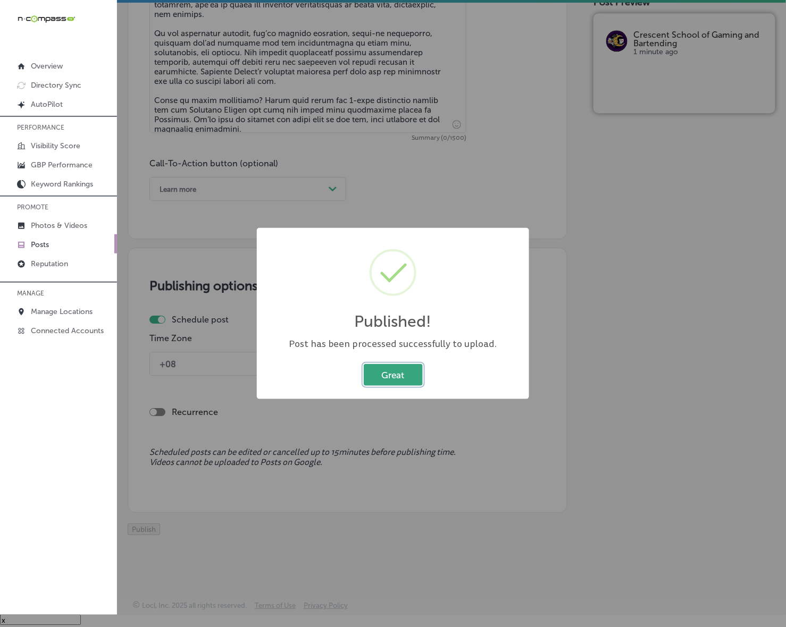
click at [397, 379] on button "Great" at bounding box center [393, 375] width 59 height 22
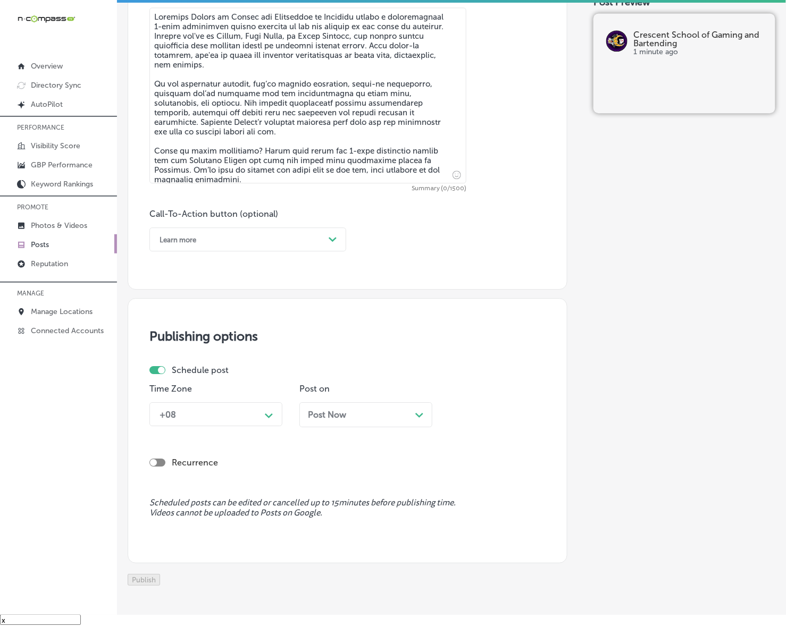
scroll to position [277, 0]
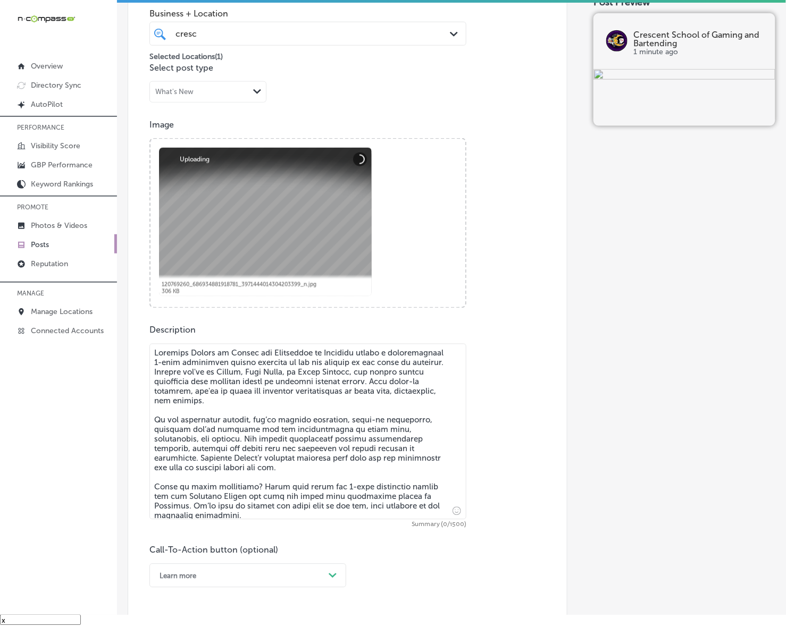
click at [439, 456] on textarea at bounding box center [307, 432] width 317 height 176
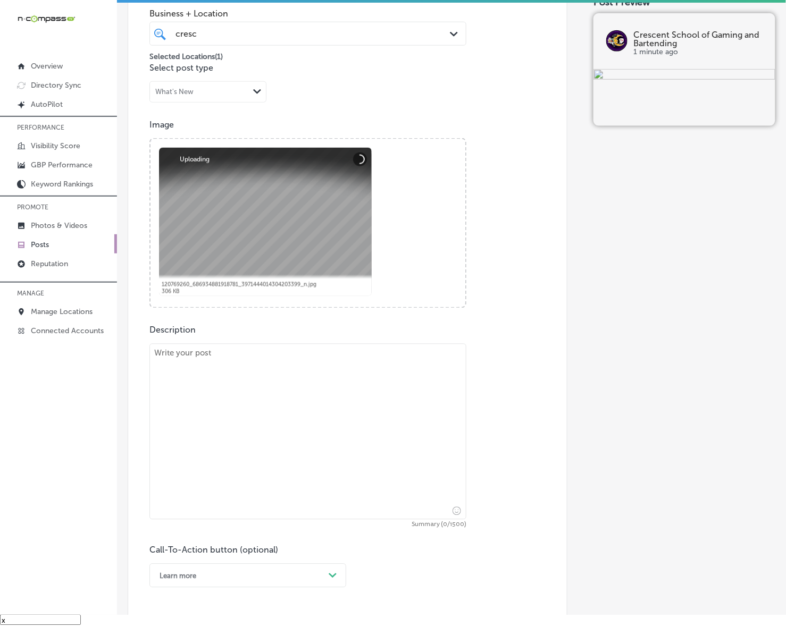
paste textarea "Looking for a career in the casino industry? Crescent School of Gaming and Bart…"
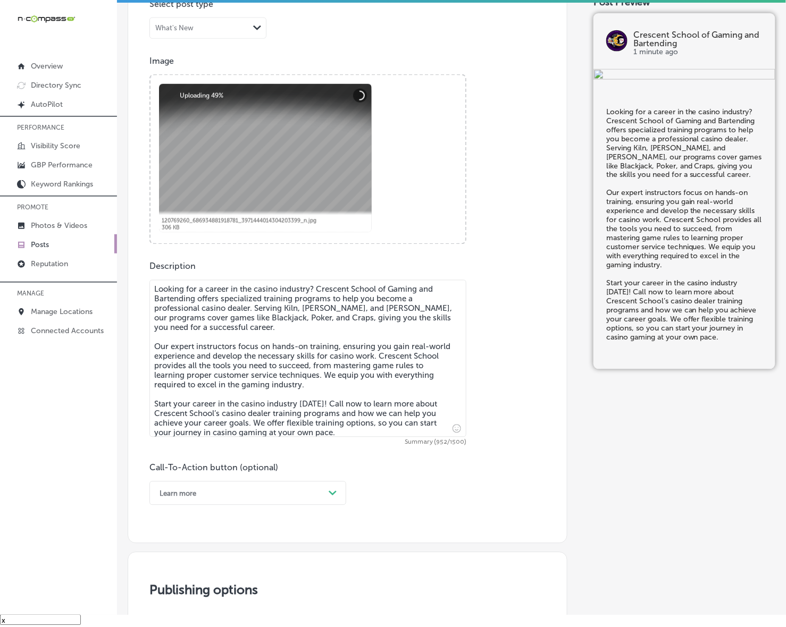
scroll to position [410, 0]
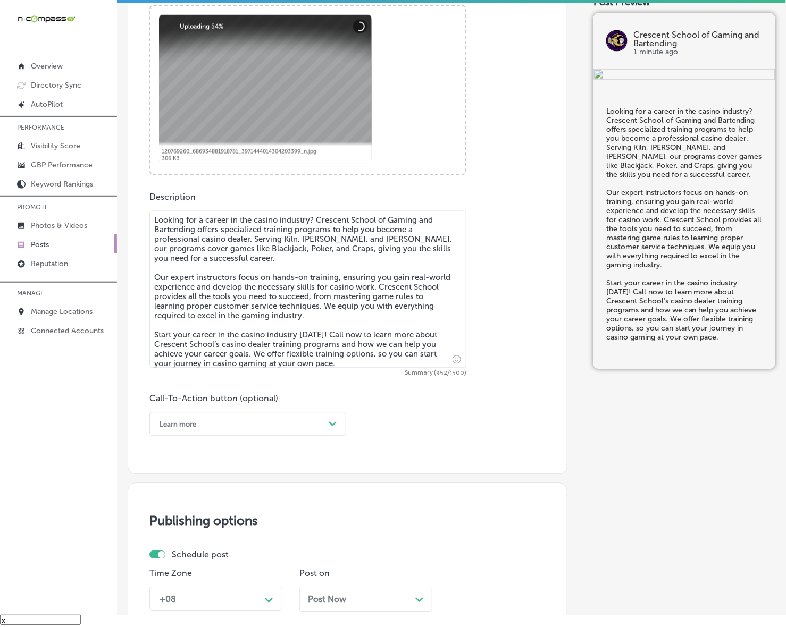
type textarea "Looking for a career in the casino industry? Crescent School of Gaming and Bart…"
click at [326, 416] on div "Path Created with Sketch." at bounding box center [332, 424] width 17 height 17
click at [204, 561] on div "Call Now" at bounding box center [247, 559] width 197 height 19
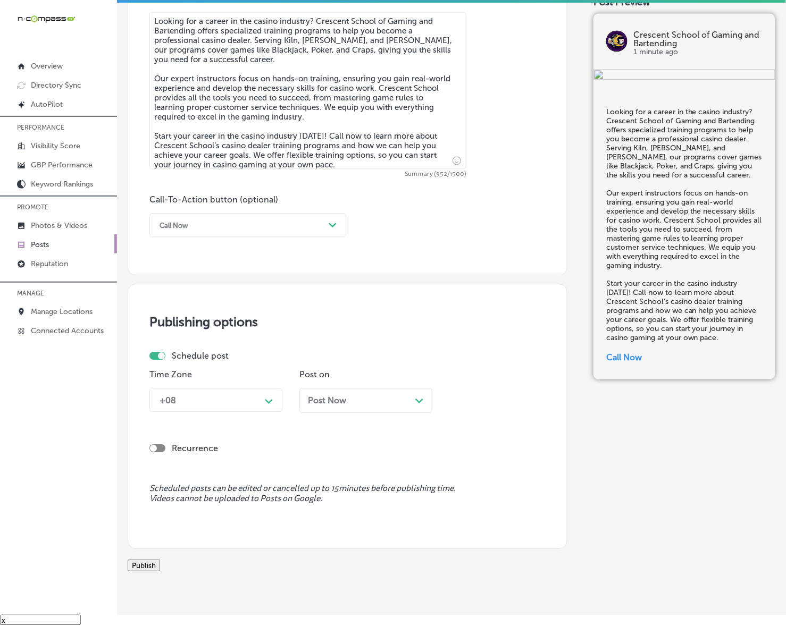
click at [269, 410] on div "+08 Path Created with Sketch." at bounding box center [215, 400] width 133 height 24
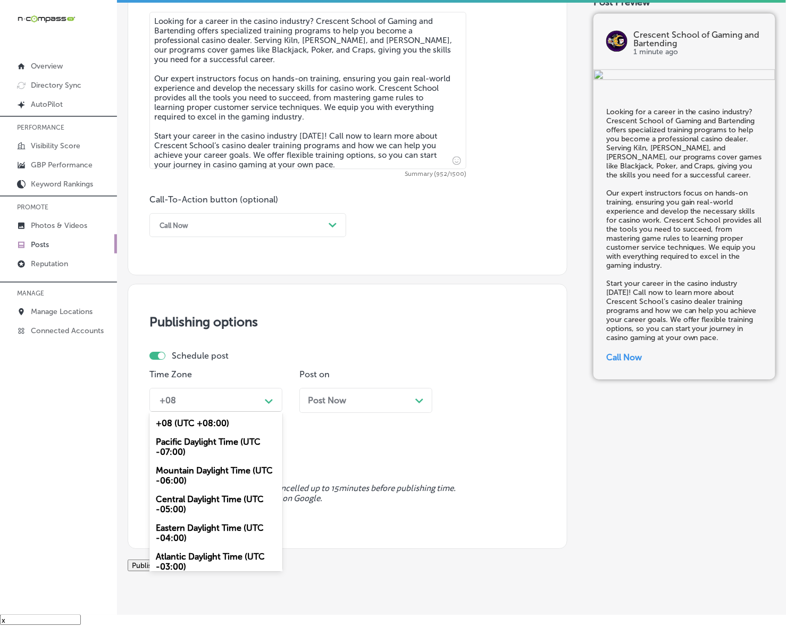
click at [240, 479] on div "Mountain Daylight Time (UTC -06:00)" at bounding box center [215, 475] width 133 height 29
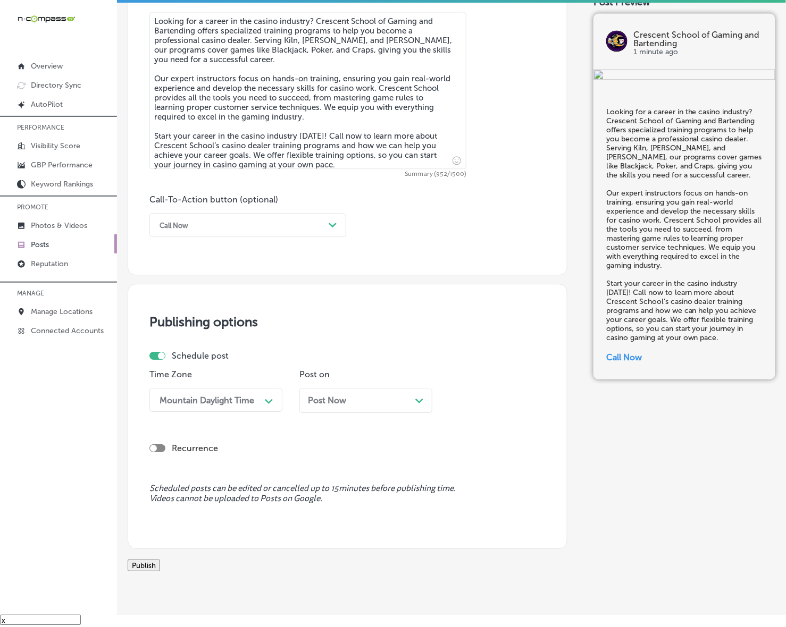
click at [346, 407] on div "Post Now Path Created with Sketch." at bounding box center [365, 400] width 133 height 25
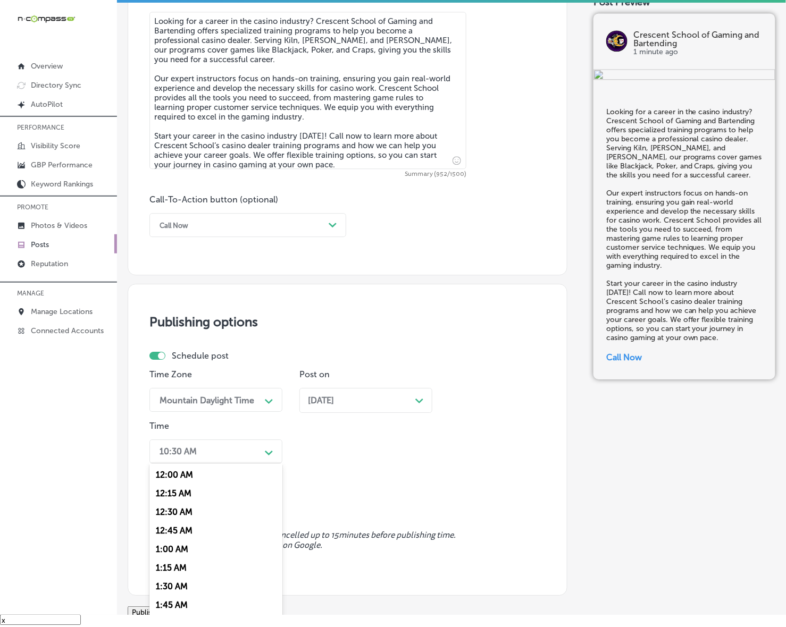
click at [272, 445] on div "Path Created with Sketch." at bounding box center [268, 451] width 17 height 17
click at [173, 588] on div "7:00 AM" at bounding box center [215, 597] width 133 height 19
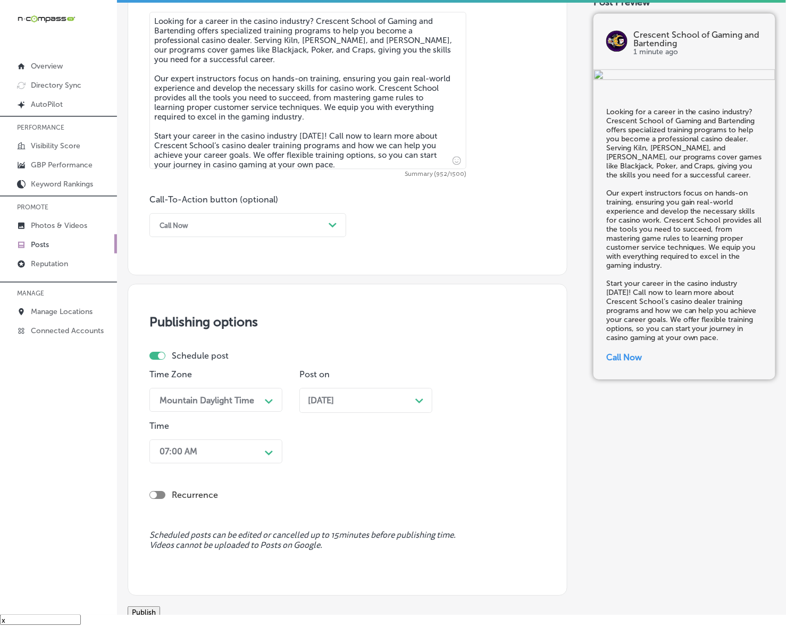
scroll to position [705, 0]
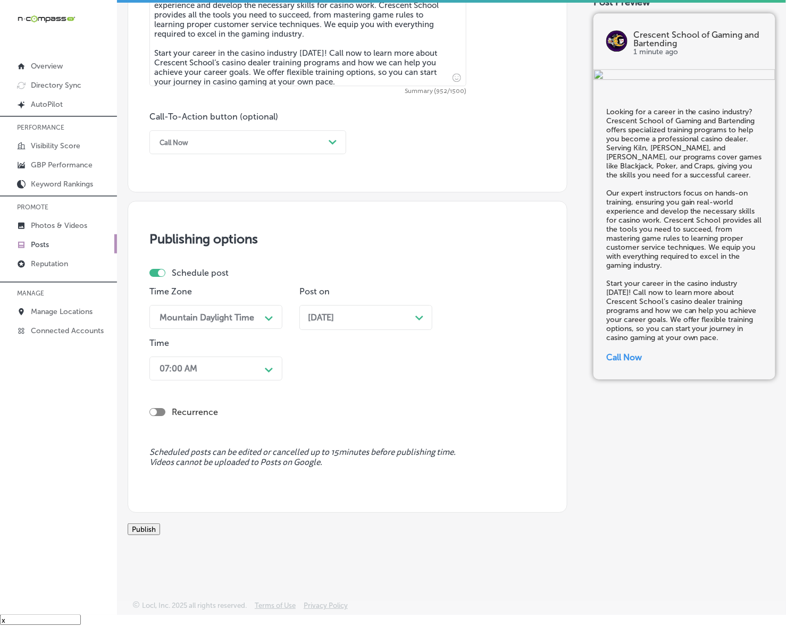
click at [160, 529] on button "Publish" at bounding box center [144, 530] width 32 height 12
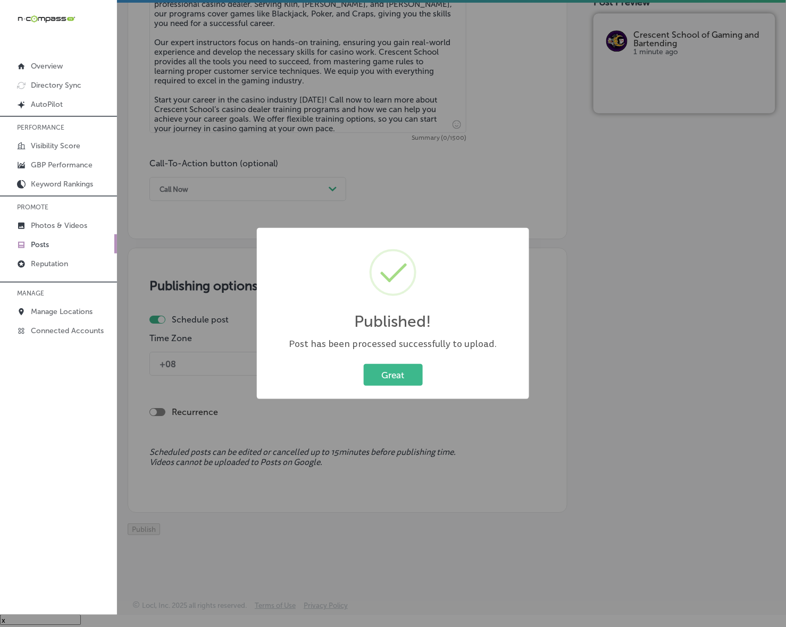
scroll to position [658, 0]
drag, startPoint x: 389, startPoint y: 383, endPoint x: 400, endPoint y: 382, distance: 10.7
click at [389, 383] on button "Great" at bounding box center [393, 375] width 59 height 22
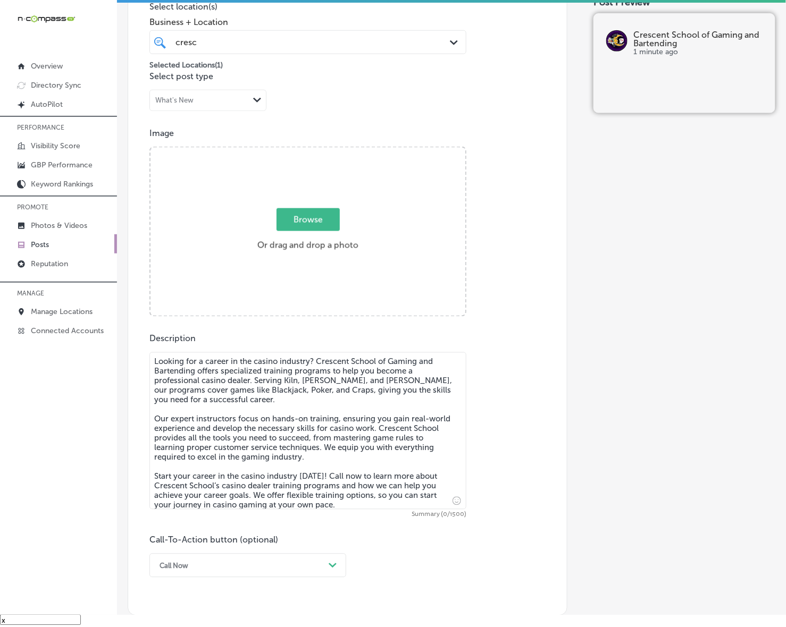
scroll to position [259, 0]
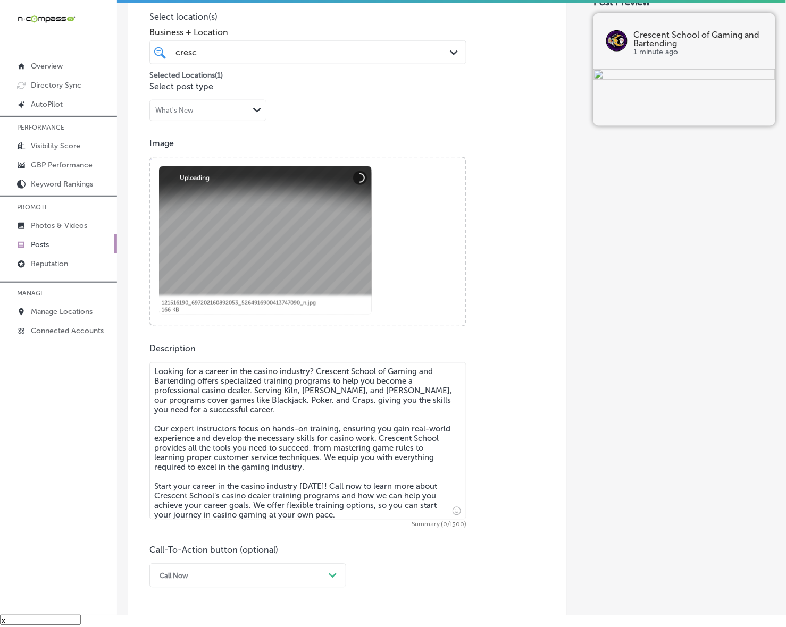
click at [222, 394] on textarea "Looking for a career in the casino industry? Crescent School of Gaming and Bart…" at bounding box center [307, 441] width 317 height 157
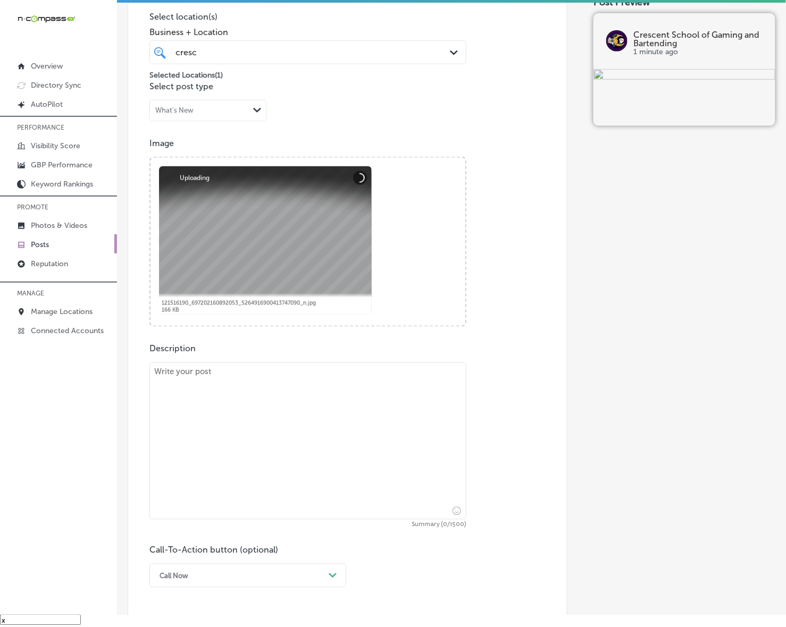
paste textarea "Loremips Dolors am Consec adi Elitseddoe te Incididu utlabo et dolore-mag 2-ali…"
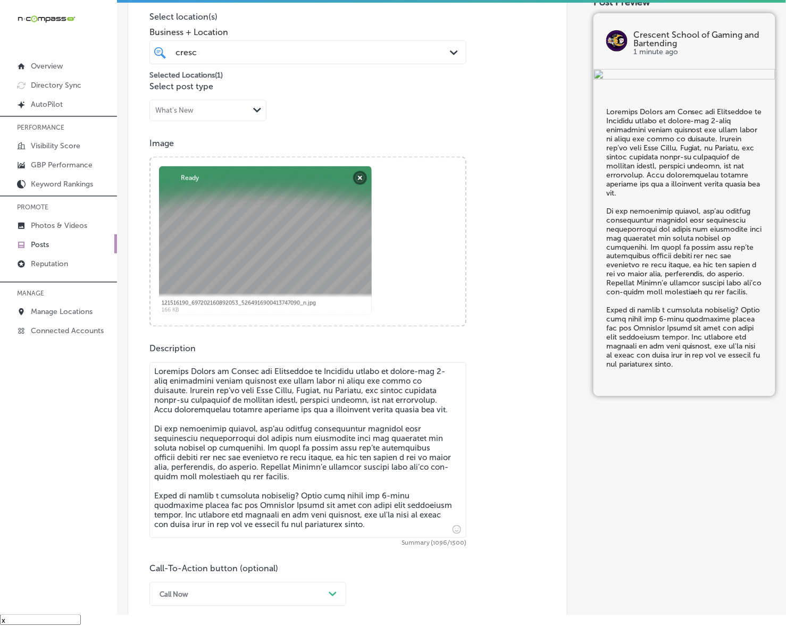
type textarea "Loremips Dolors am Consec adi Elitseddoe te Incididu utlabo et dolore-mag 2-ali…"
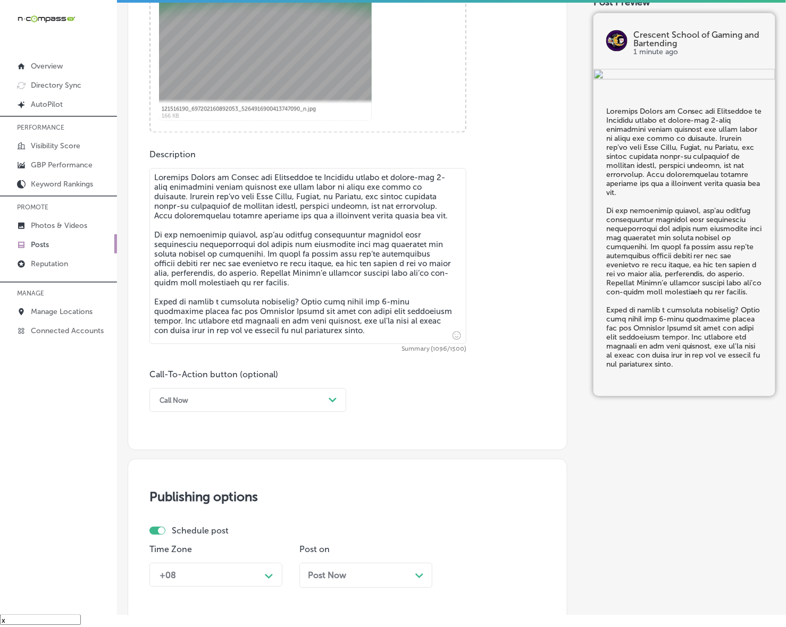
scroll to position [458, 0]
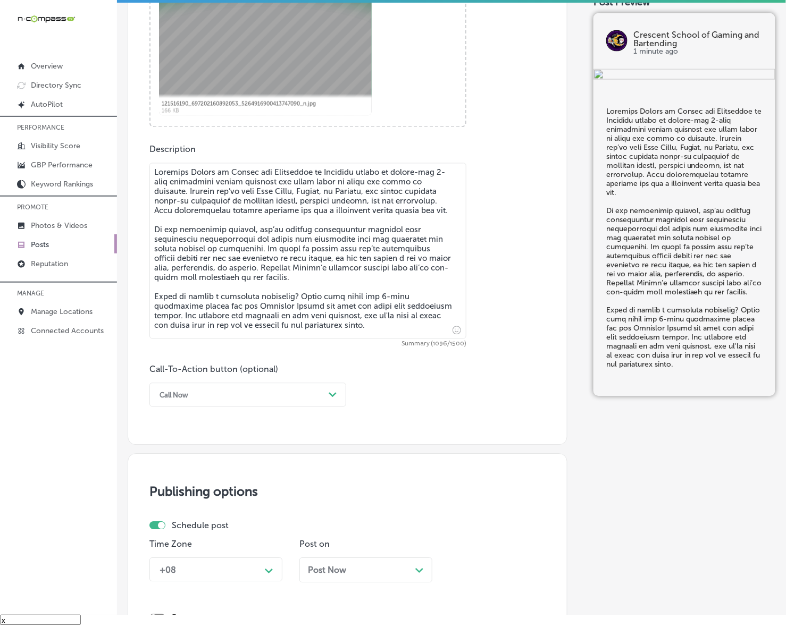
click at [249, 410] on div "Post content Select location(s) Business + Location cresc cresc Path Created wi…" at bounding box center [348, 95] width 440 height 700
click at [248, 399] on div "Call Now" at bounding box center [239, 395] width 170 height 16
click at [208, 489] on div "Learn more" at bounding box center [247, 493] width 197 height 19
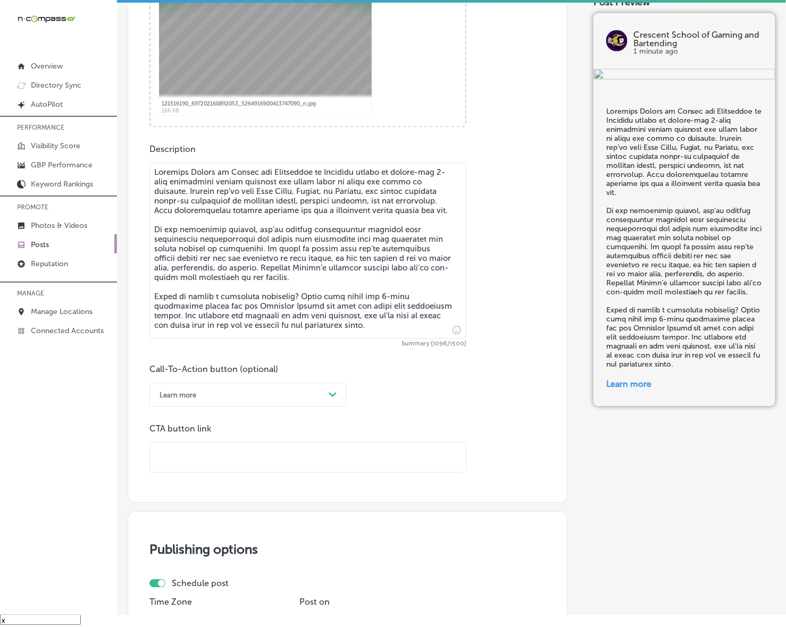
drag, startPoint x: 212, startPoint y: 472, endPoint x: 216, endPoint y: 460, distance: 12.6
click at [216, 460] on input "text" at bounding box center [308, 457] width 316 height 29
paste input "[URL][DOMAIN_NAME]"
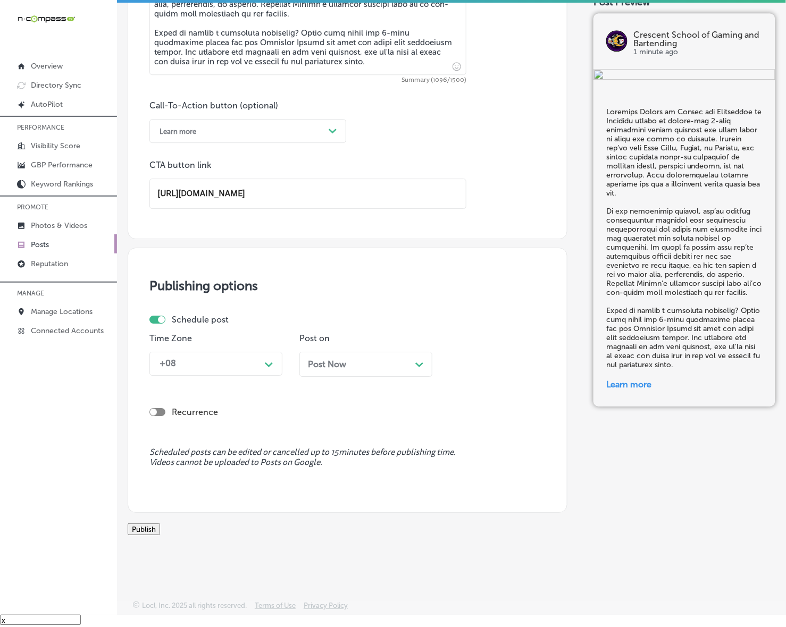
scroll to position [724, 0]
type input "[URL][DOMAIN_NAME]"
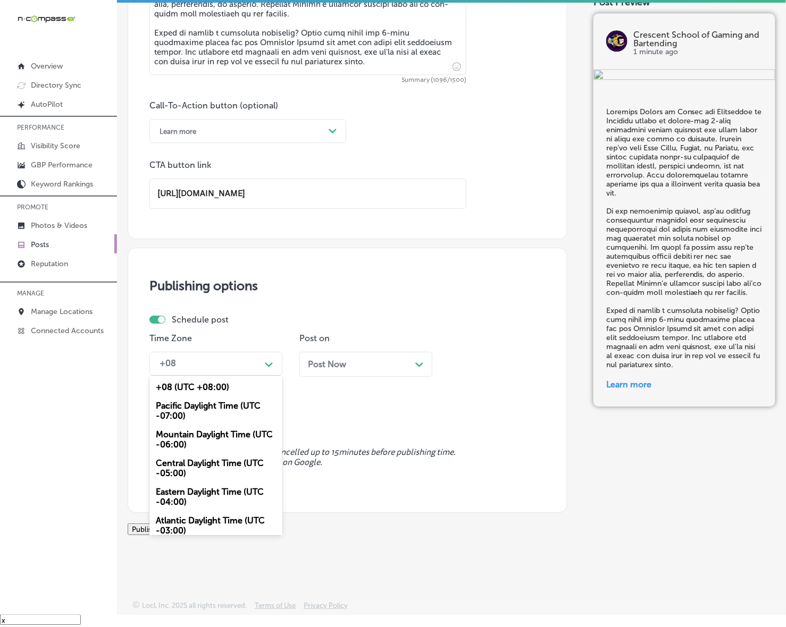
click at [246, 367] on div "+08" at bounding box center [207, 364] width 106 height 19
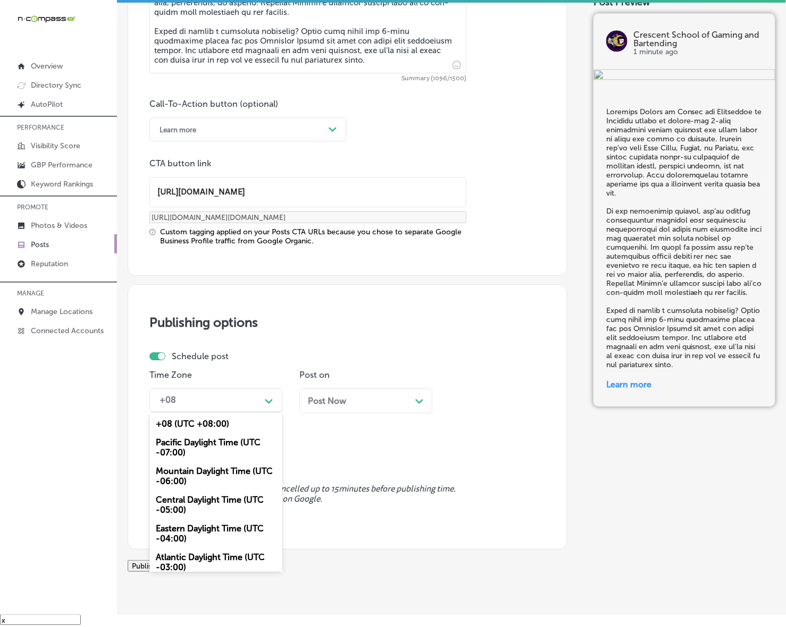
click at [214, 470] on div "Mountain Daylight Time (UTC -06:00)" at bounding box center [215, 476] width 133 height 29
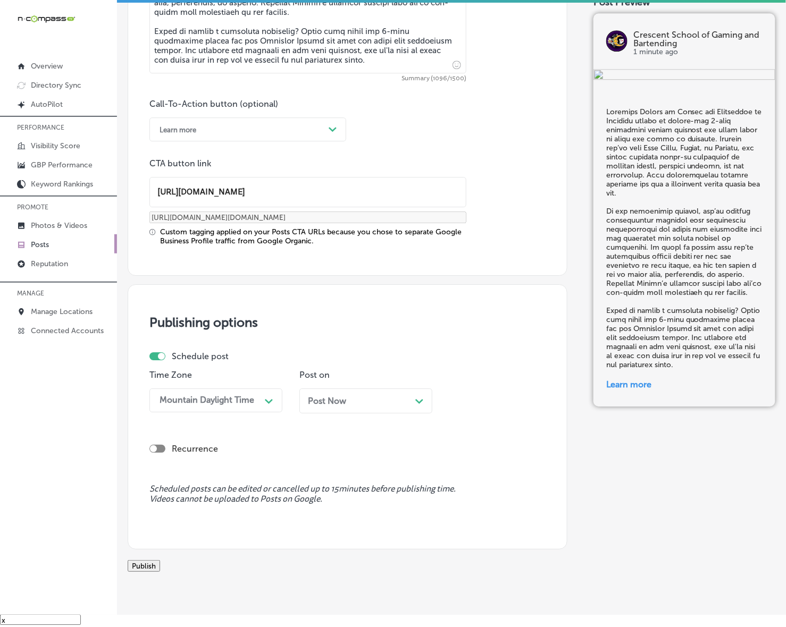
click at [342, 404] on span "Post Now" at bounding box center [327, 401] width 38 height 10
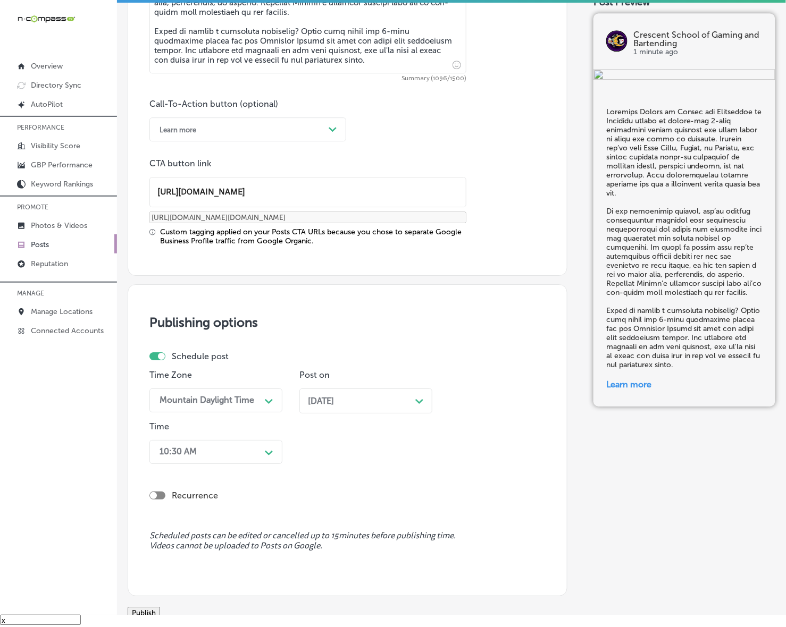
click at [257, 445] on div "10:30 AM" at bounding box center [207, 452] width 106 height 19
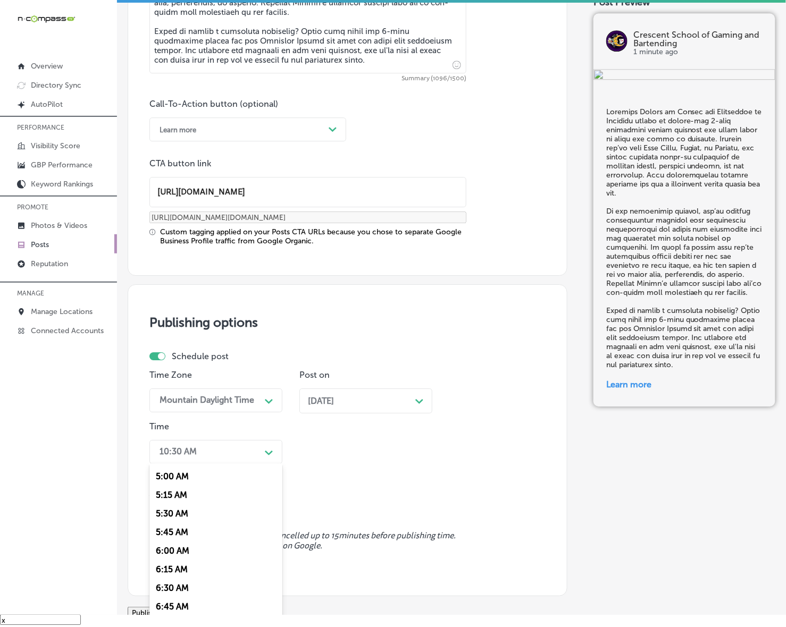
scroll to position [399, 0]
click at [172, 588] on div "7:00 AM" at bounding box center [215, 597] width 133 height 19
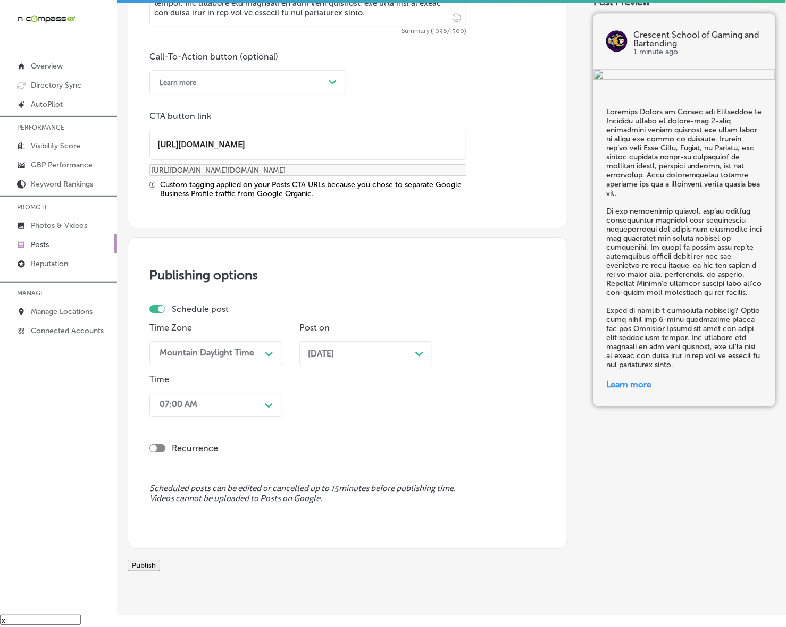
scroll to position [819, 0]
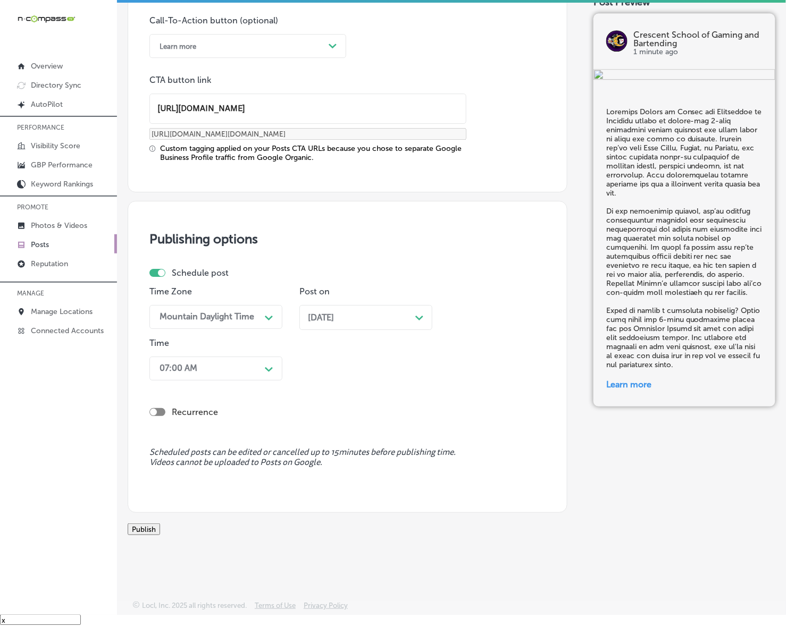
click at [160, 524] on button "Publish" at bounding box center [144, 530] width 32 height 12
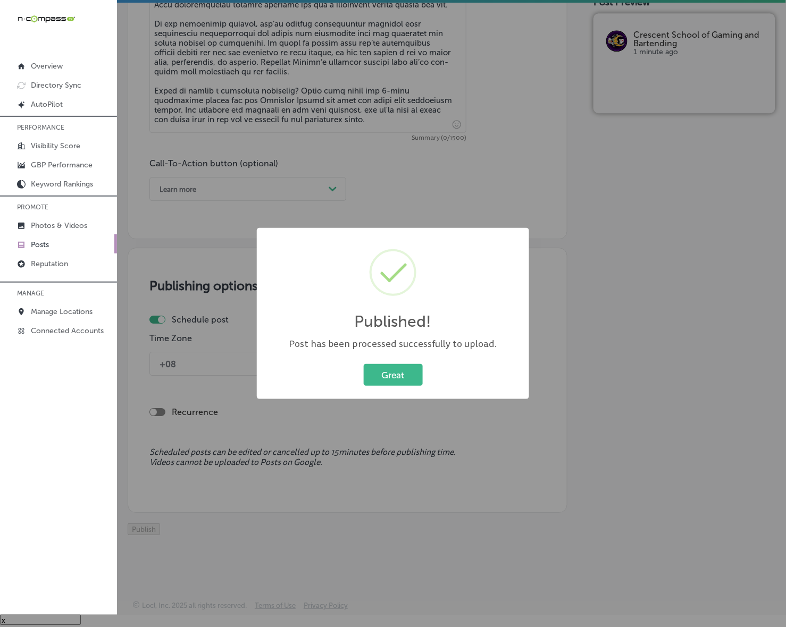
scroll to position [676, 0]
click at [376, 375] on button "Great" at bounding box center [393, 375] width 59 height 22
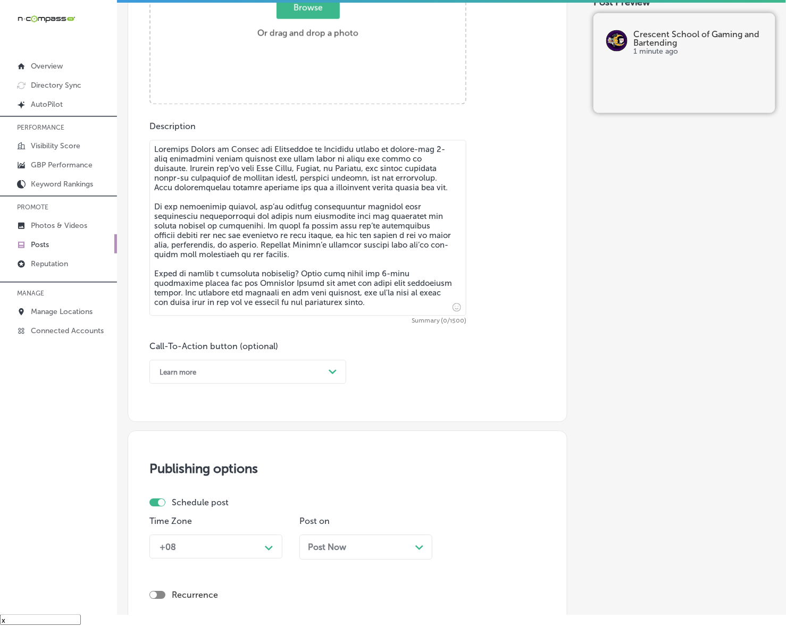
scroll to position [477, 0]
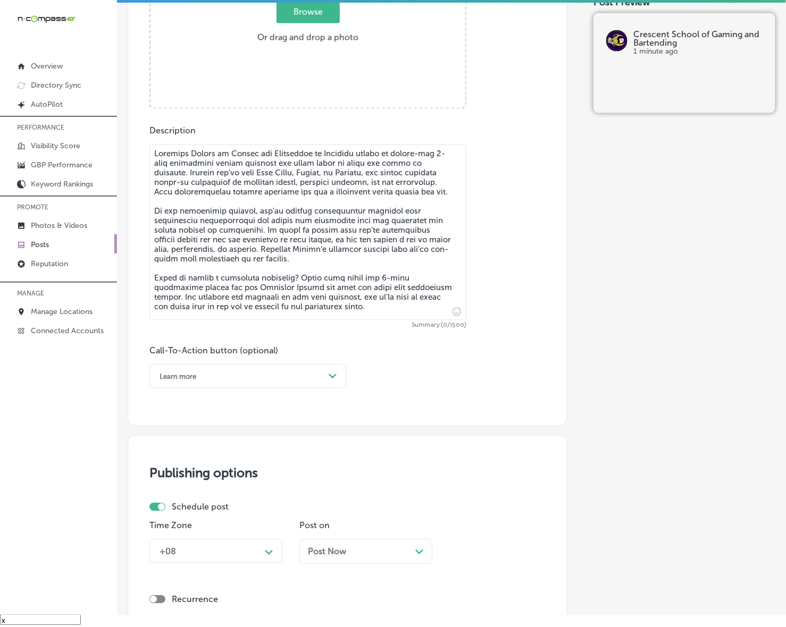
click at [52, 248] on link "Posts" at bounding box center [58, 243] width 117 height 19
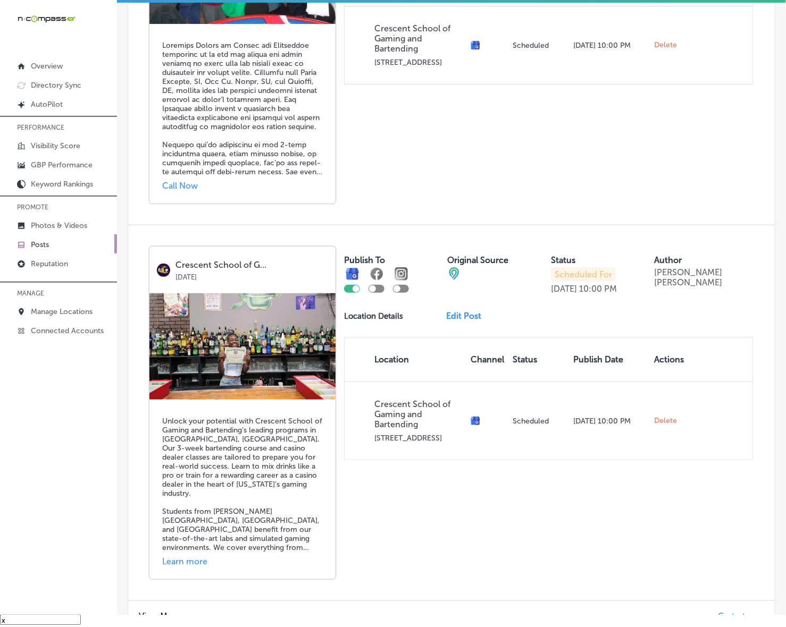
scroll to position [2188, 0]
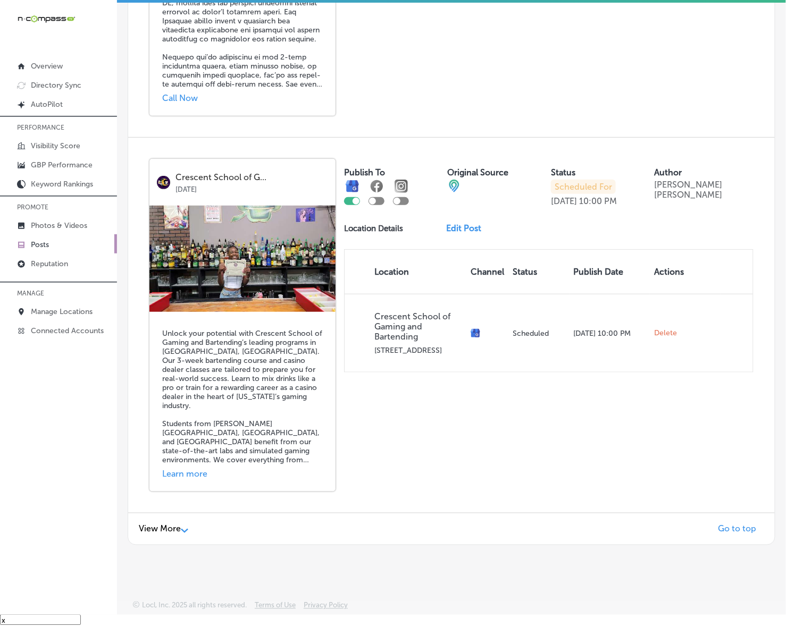
drag, startPoint x: 171, startPoint y: 527, endPoint x: 146, endPoint y: 536, distance: 26.1
click at [171, 527] on span "View More" at bounding box center [160, 529] width 42 height 10
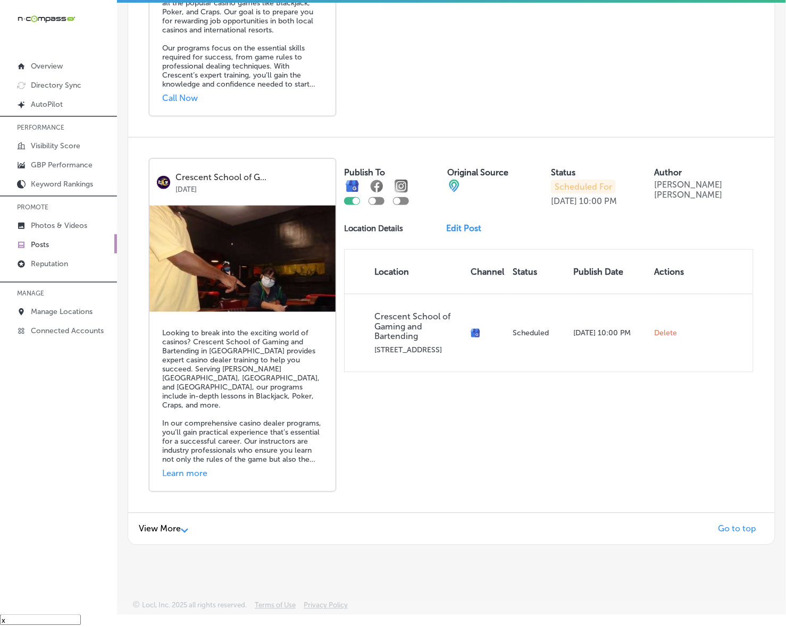
scroll to position [4509, 0]
click at [168, 524] on div "View More Path Created with Sketch." at bounding box center [163, 529] width 49 height 10
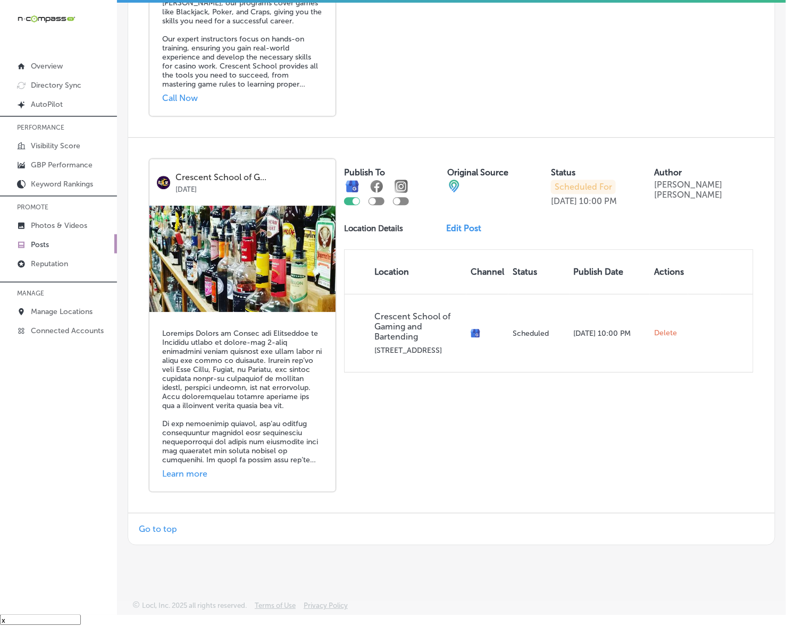
scroll to position [6058, 0]
